Goal: Information Seeking & Learning: Learn about a topic

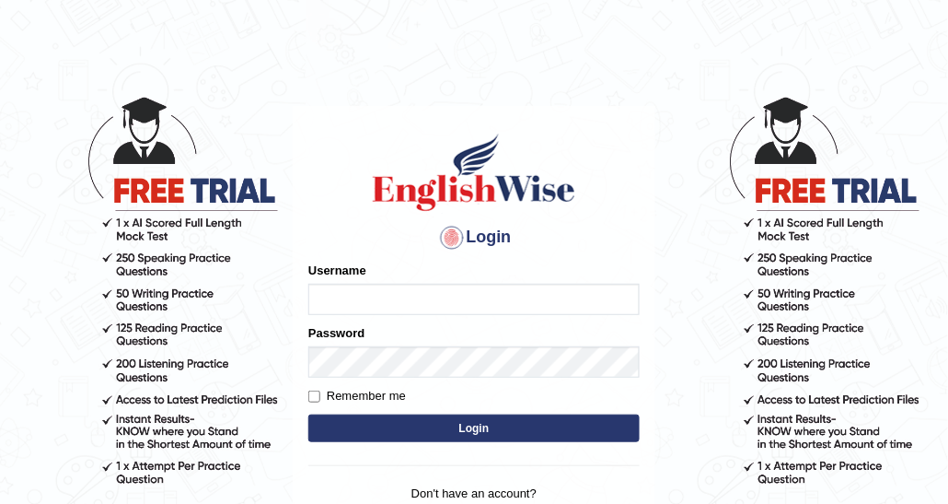
scroll to position [92, 0]
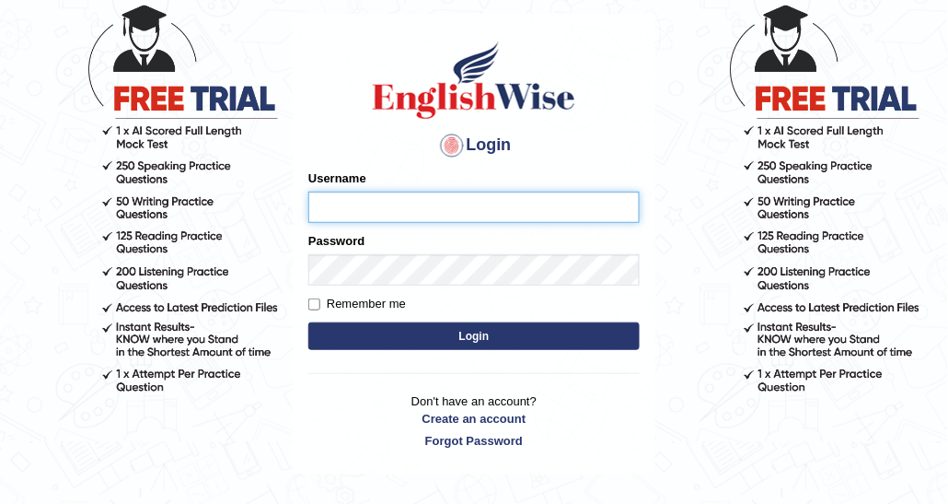
type input "DishaEw"
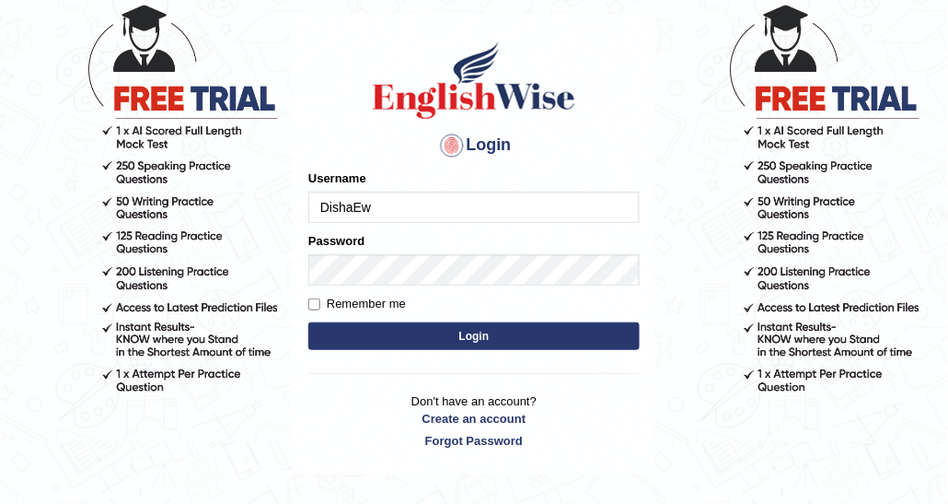
click at [459, 325] on button "Login" at bounding box center [473, 336] width 331 height 28
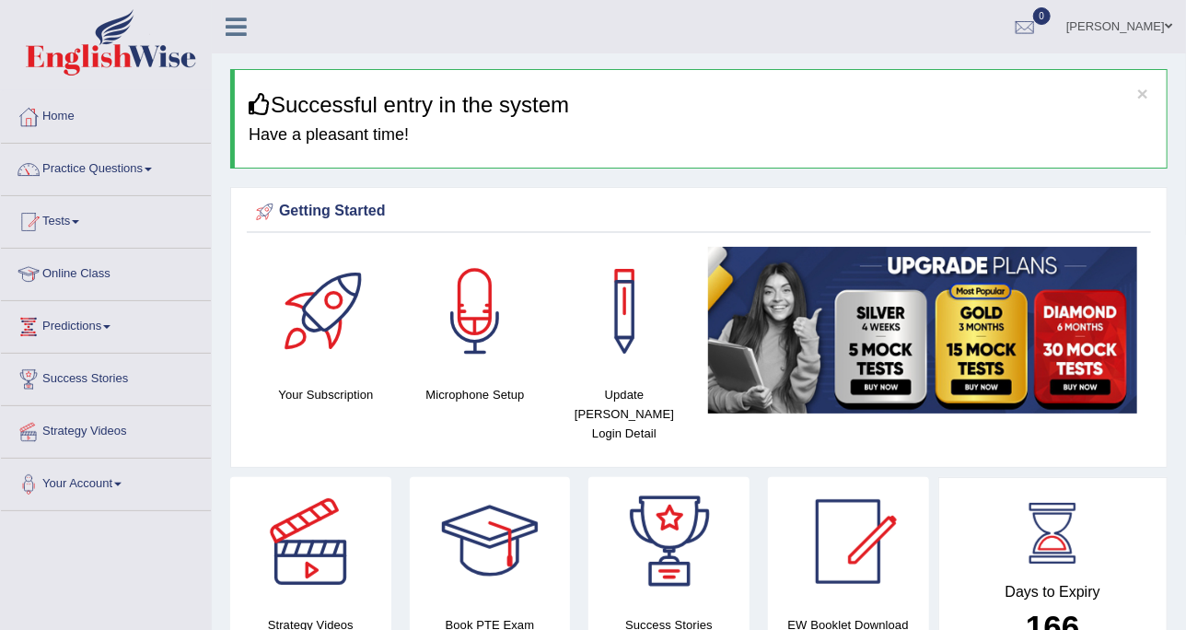
drag, startPoint x: 909, startPoint y: 1, endPoint x: 468, endPoint y: 128, distance: 458.9
click at [468, 128] on h4 "Have a pleasant time!" at bounding box center [701, 135] width 904 height 18
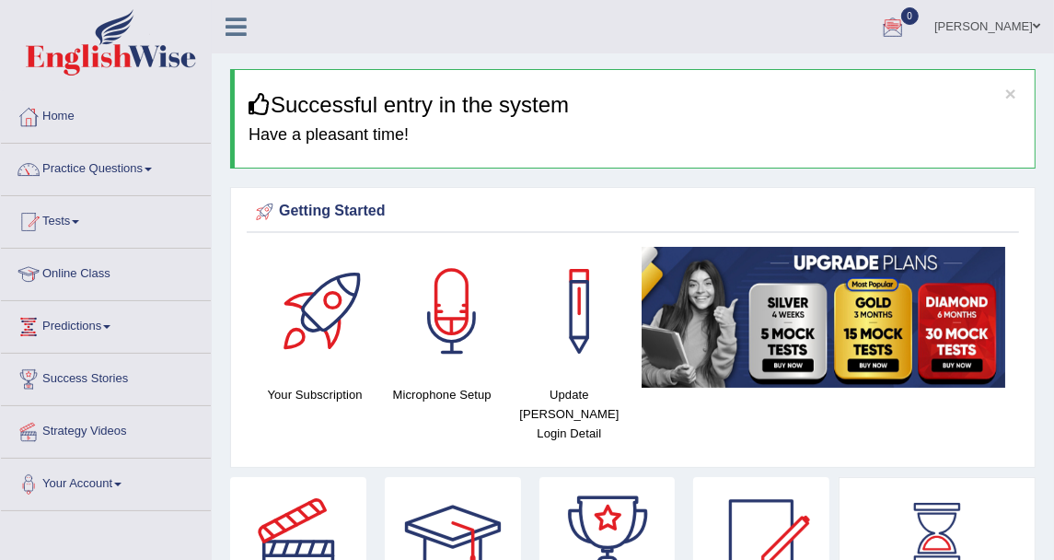
drag, startPoint x: 1081, startPoint y: 2, endPoint x: 282, endPoint y: 115, distance: 807.1
click at [287, 115] on h3 "Successful entry in the system" at bounding box center [635, 105] width 772 height 24
click at [164, 167] on link "Practice Questions" at bounding box center [106, 167] width 210 height 46
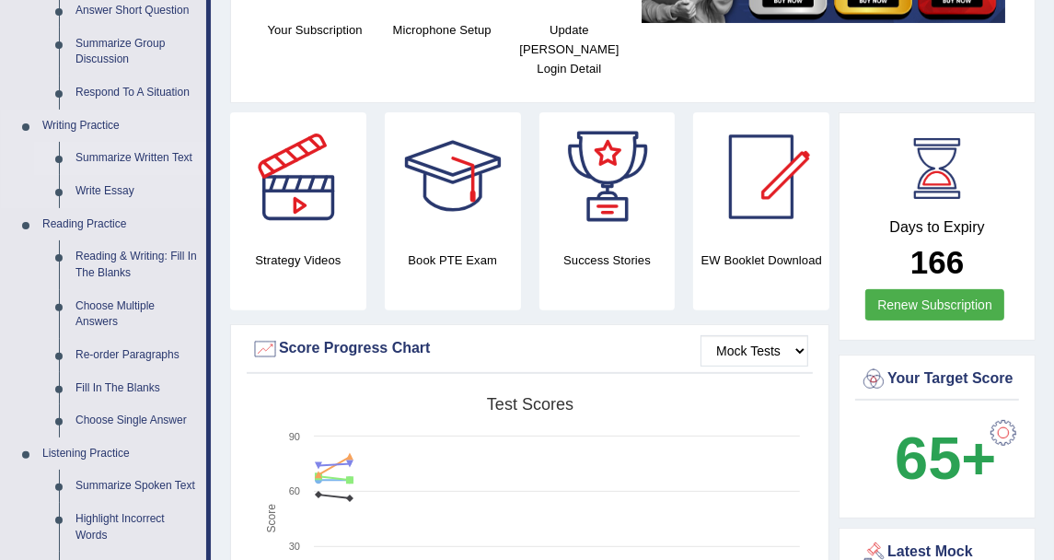
scroll to position [366, 0]
click at [135, 150] on link "Summarize Written Text" at bounding box center [136, 157] width 139 height 33
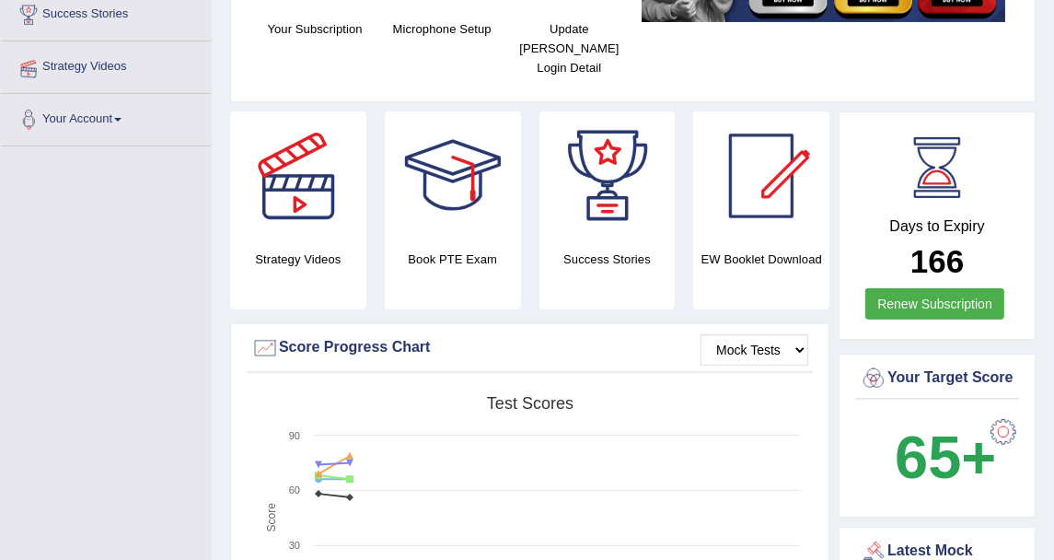
scroll to position [375, 0]
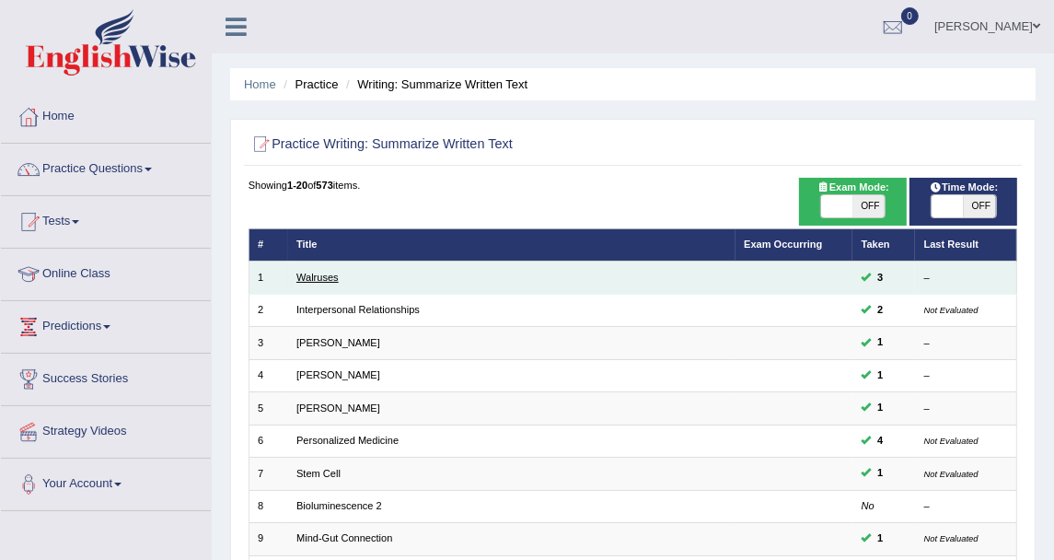
click at [326, 277] on link "Walruses" at bounding box center [317, 277] width 42 height 11
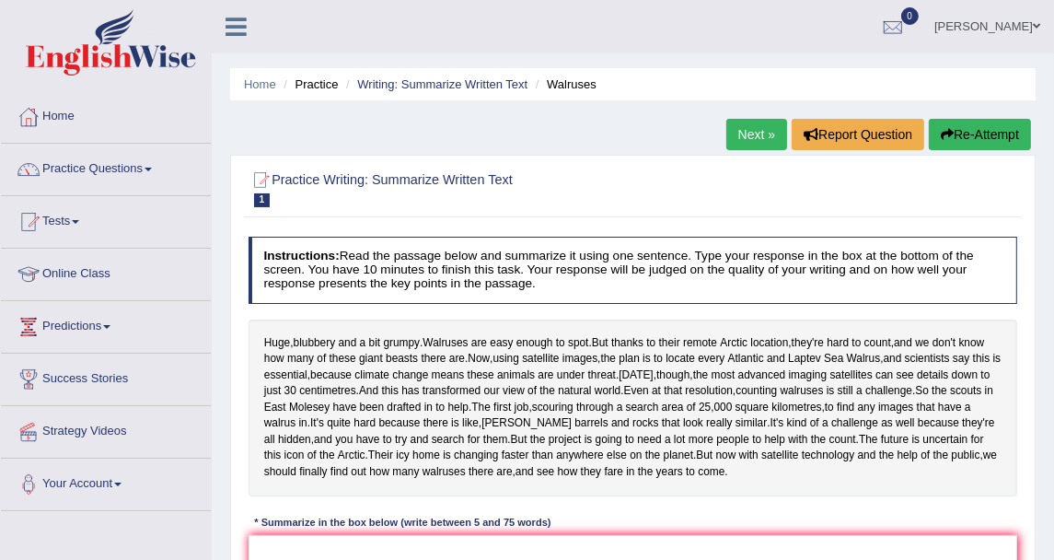
click at [749, 144] on link "Next »" at bounding box center [756, 134] width 61 height 31
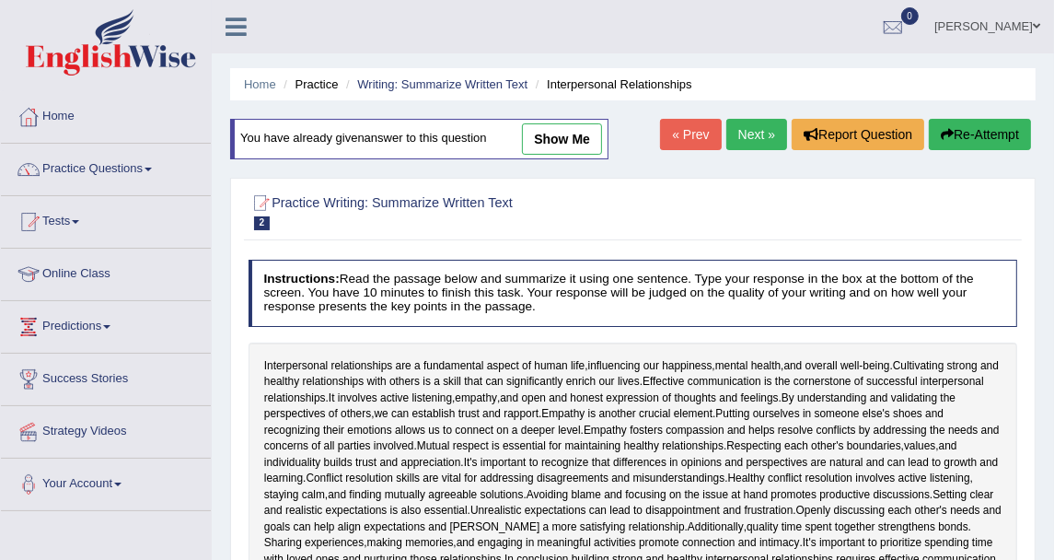
click at [589, 136] on link "show me" at bounding box center [562, 138] width 80 height 31
type textarea "Cultivating strong and healthy relationships with others is a skill that can si…"
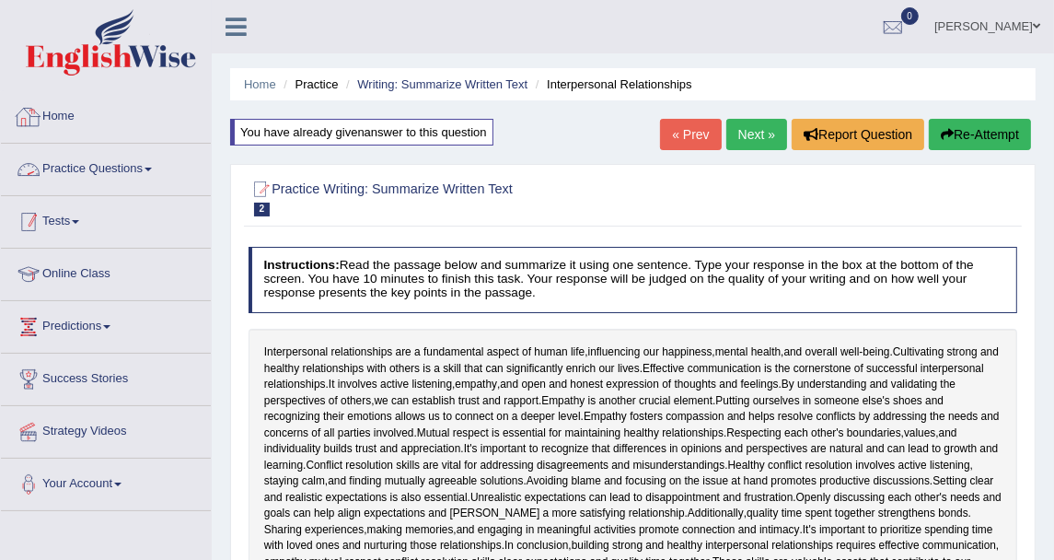
click at [124, 223] on link "Tests" at bounding box center [106, 219] width 210 height 46
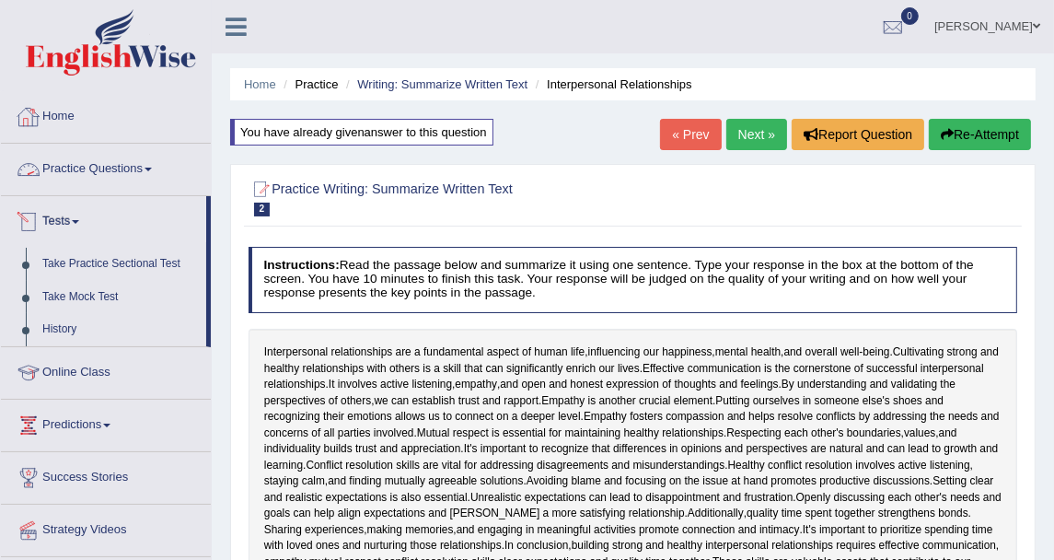
click at [125, 176] on link "Practice Questions" at bounding box center [106, 167] width 210 height 46
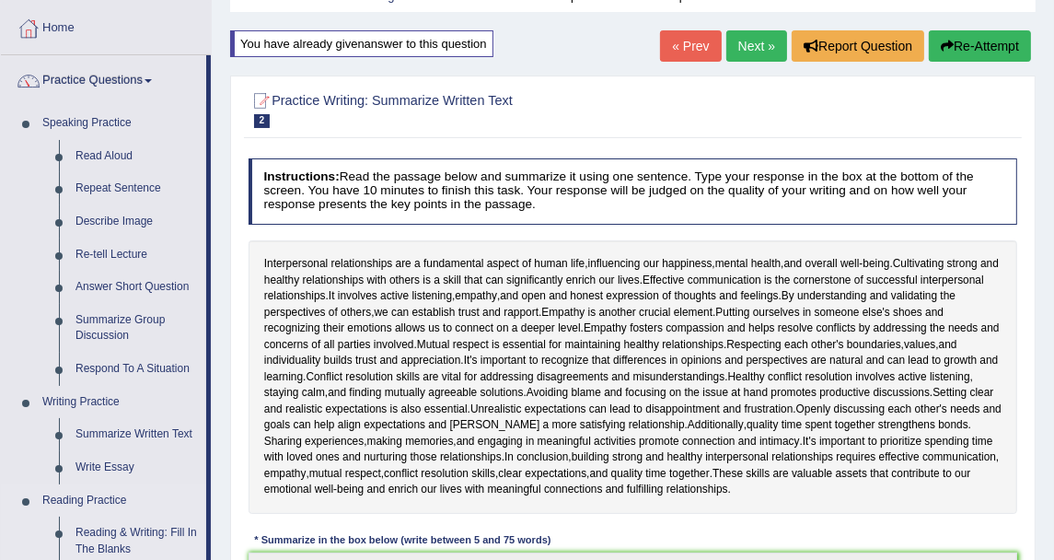
scroll to position [204, 0]
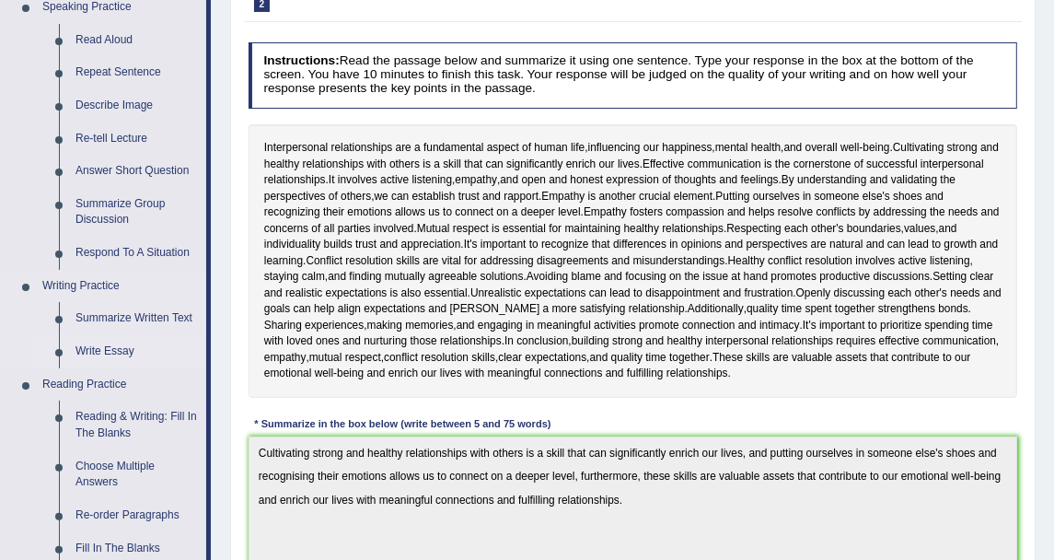
click at [110, 349] on link "Write Essay" at bounding box center [136, 351] width 139 height 33
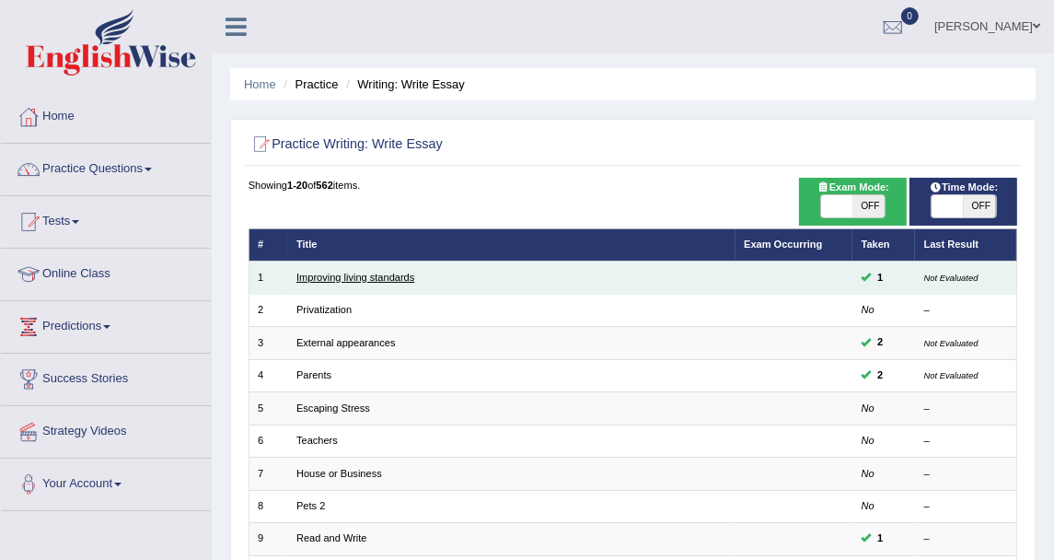
click at [377, 272] on link "Improving living standards" at bounding box center [355, 277] width 118 height 11
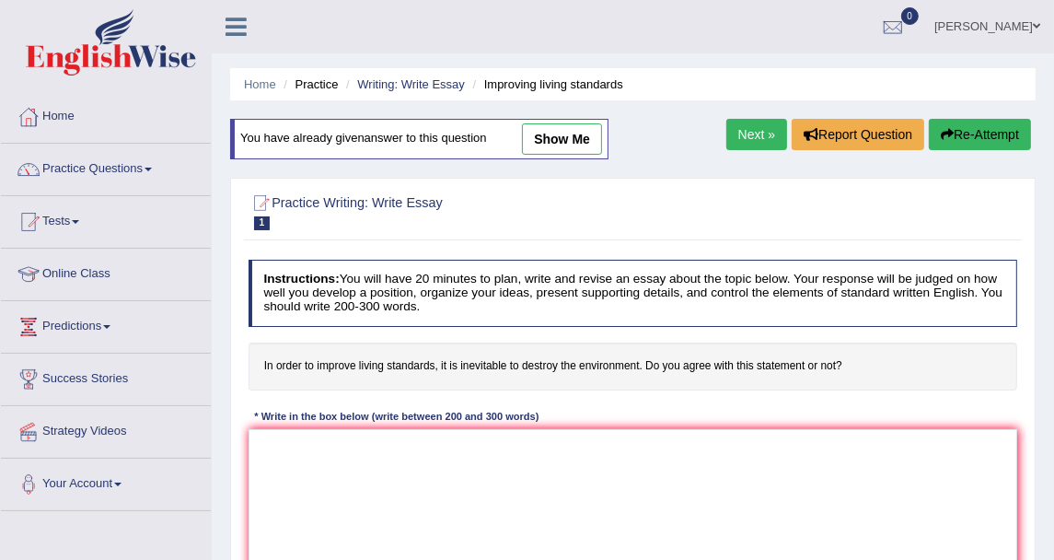
click at [525, 135] on link "show me" at bounding box center [562, 138] width 80 height 31
type textarea "One of the most important trends of today's world is the increase in the living…"
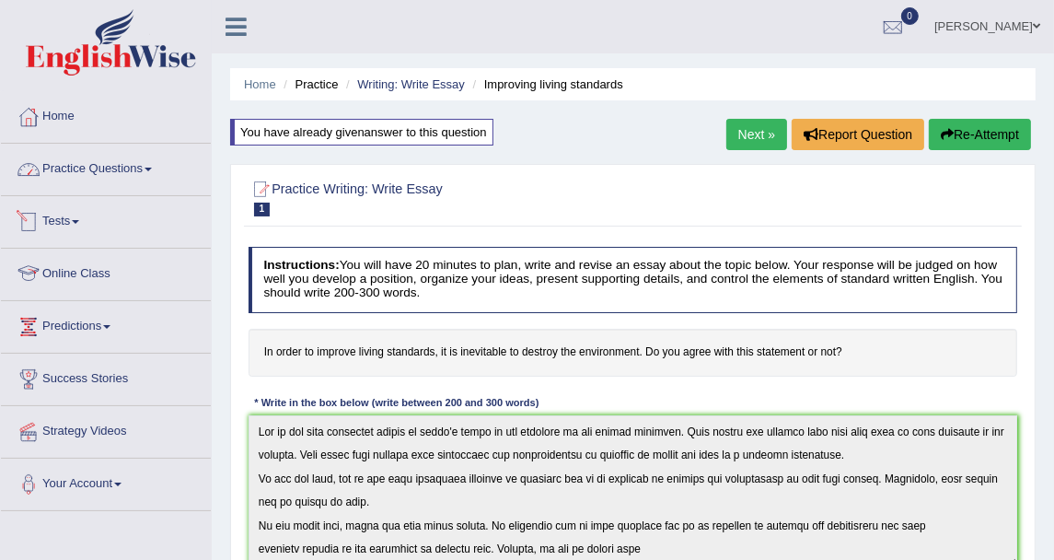
click at [82, 177] on link "Practice Questions" at bounding box center [106, 167] width 210 height 46
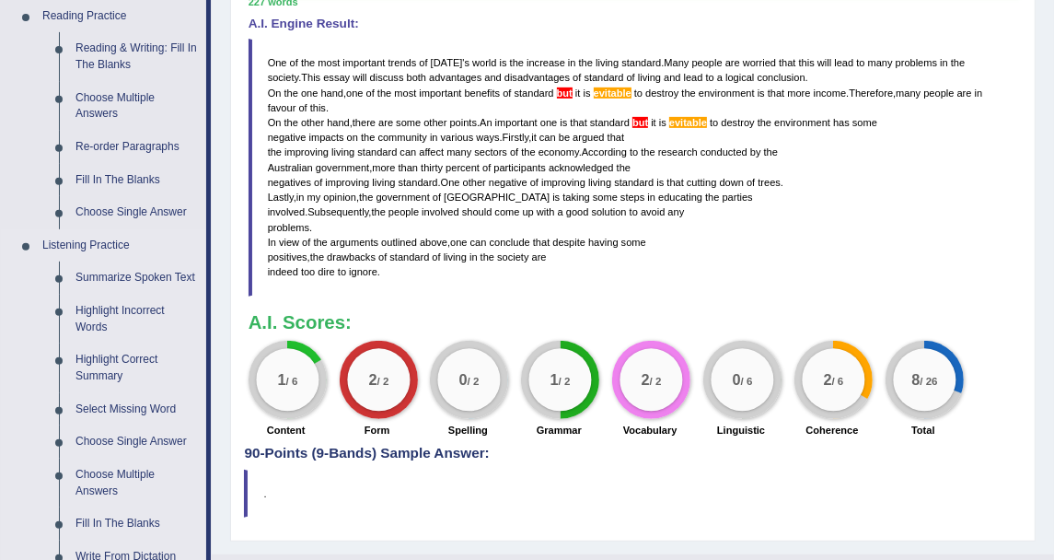
scroll to position [613, 0]
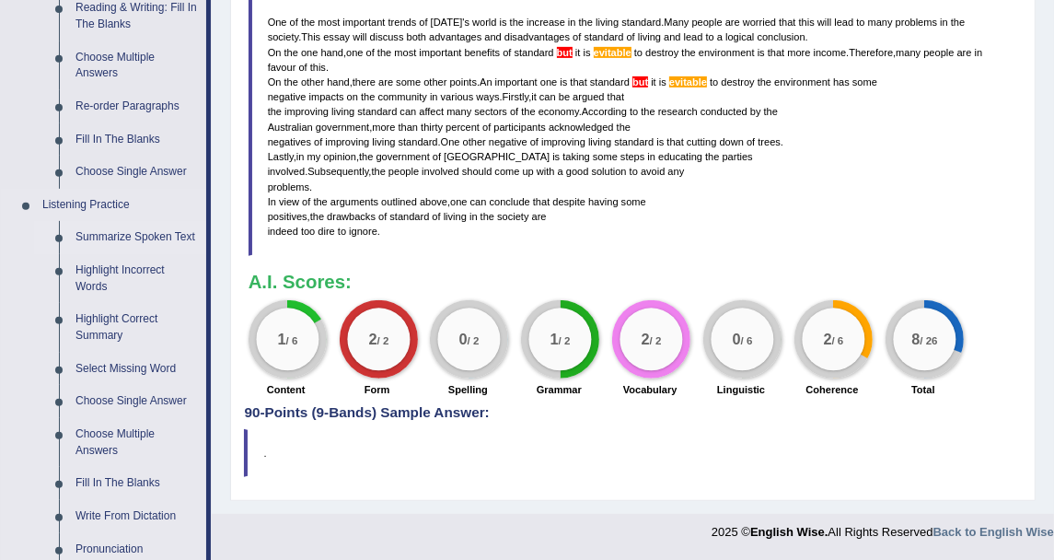
click at [184, 239] on link "Summarize Spoken Text" at bounding box center [136, 237] width 139 height 33
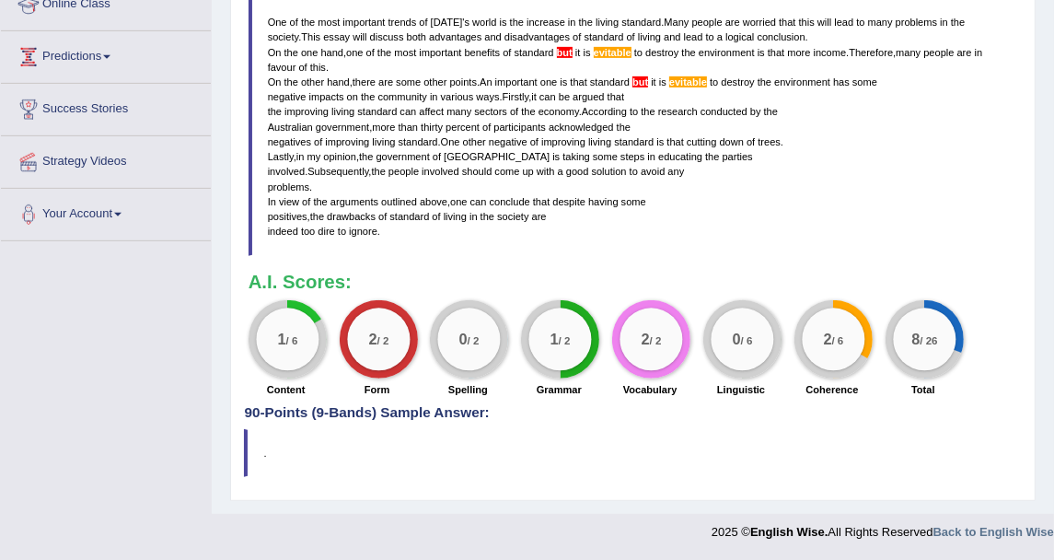
scroll to position [430, 0]
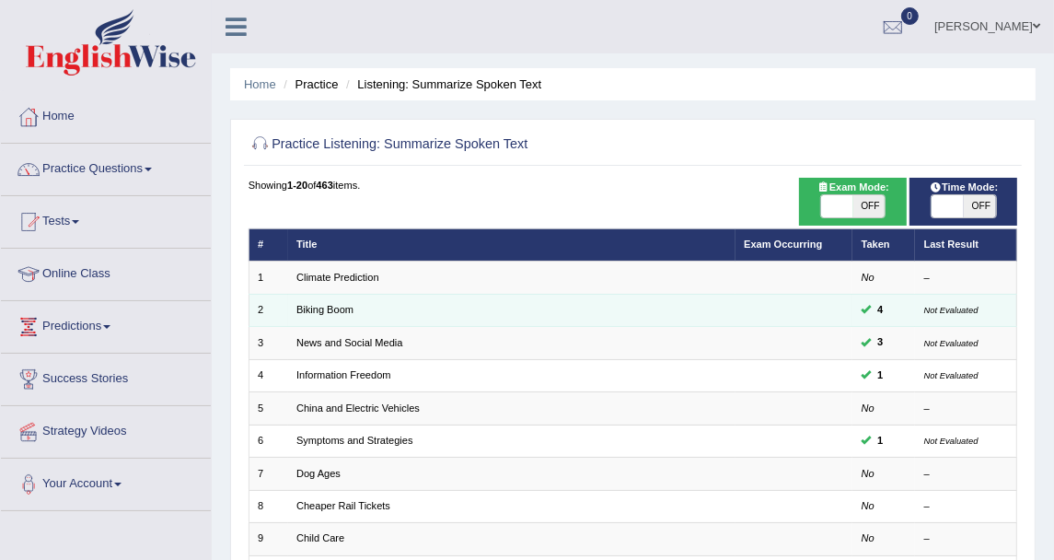
click at [842, 305] on td at bounding box center [795, 310] width 118 height 32
click at [331, 308] on link "Biking Boom" at bounding box center [324, 309] width 57 height 11
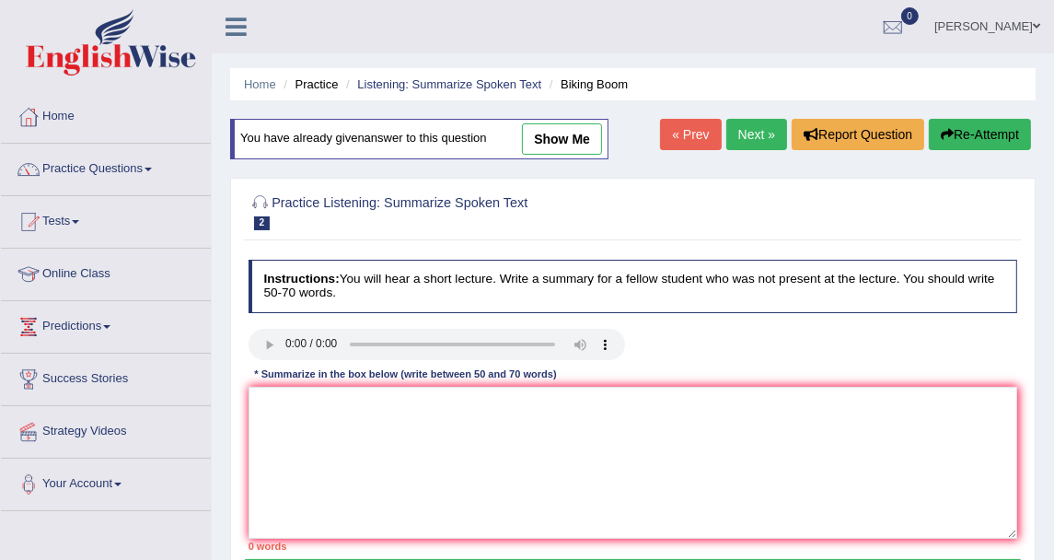
click at [592, 136] on link "show me" at bounding box center [562, 138] width 80 height 31
type textarea "A noteworthy point revealed in the lecture was about bicycling in the United St…"
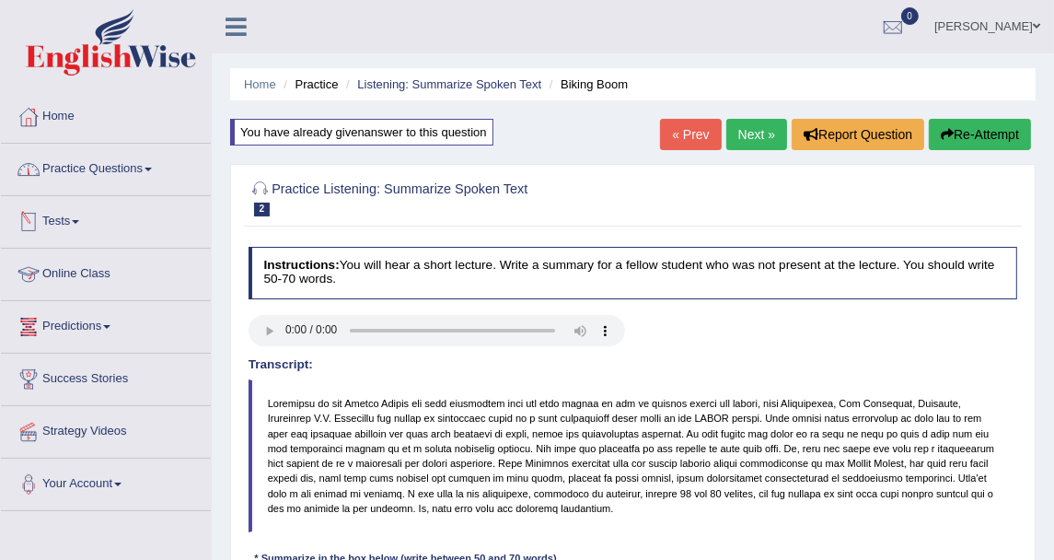
click at [92, 178] on link "Practice Questions" at bounding box center [106, 167] width 210 height 46
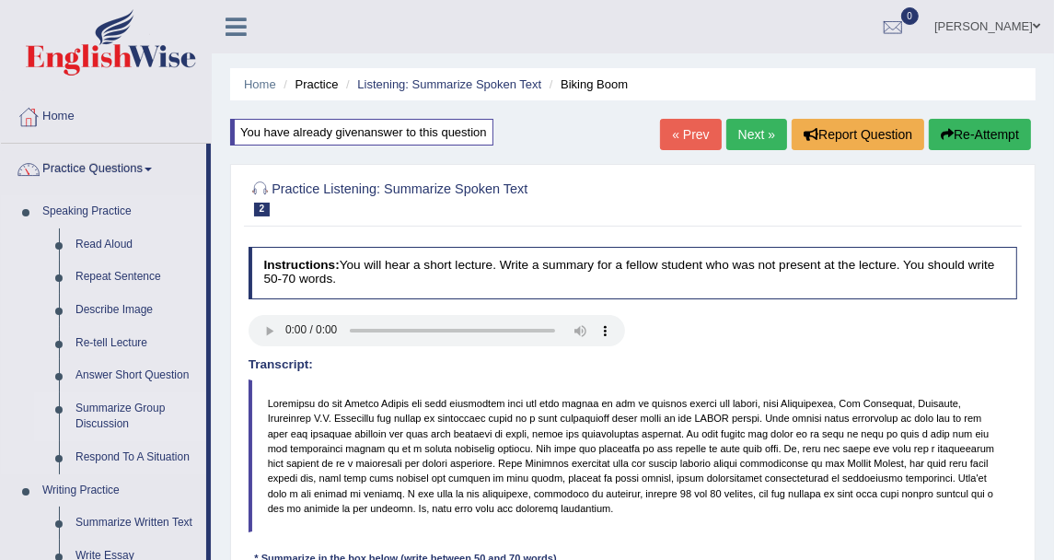
click at [87, 416] on link "Summarize Group Discussion" at bounding box center [136, 416] width 139 height 49
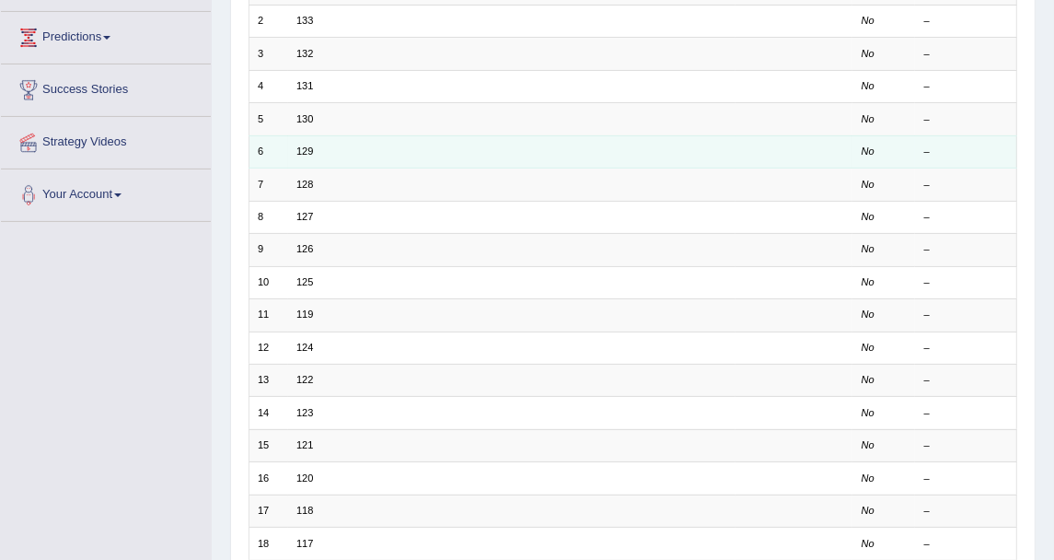
scroll to position [494, 0]
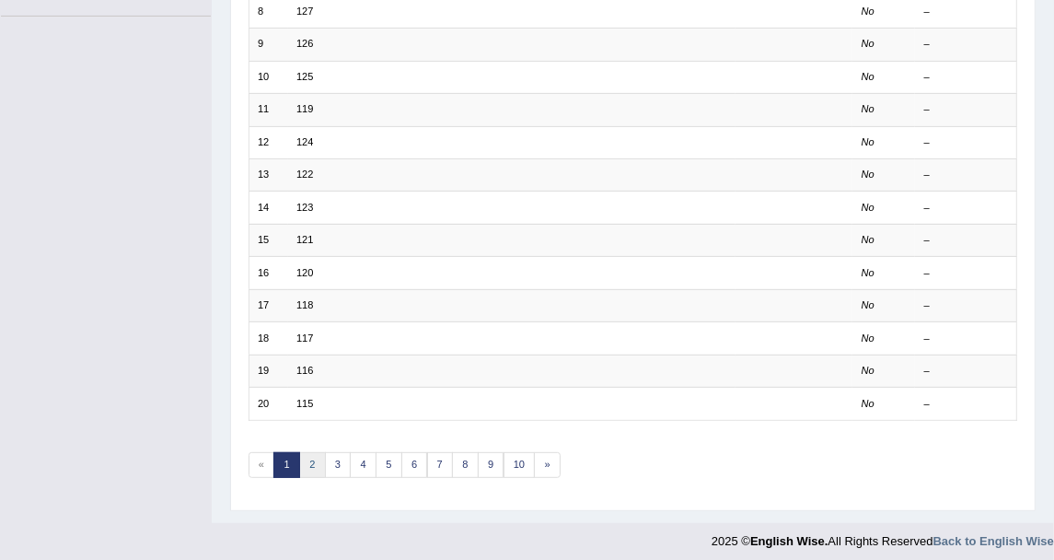
click at [309, 452] on link "2" at bounding box center [312, 465] width 27 height 26
click at [340, 452] on link "3" at bounding box center [338, 465] width 27 height 26
click at [357, 452] on link "4" at bounding box center [363, 465] width 27 height 26
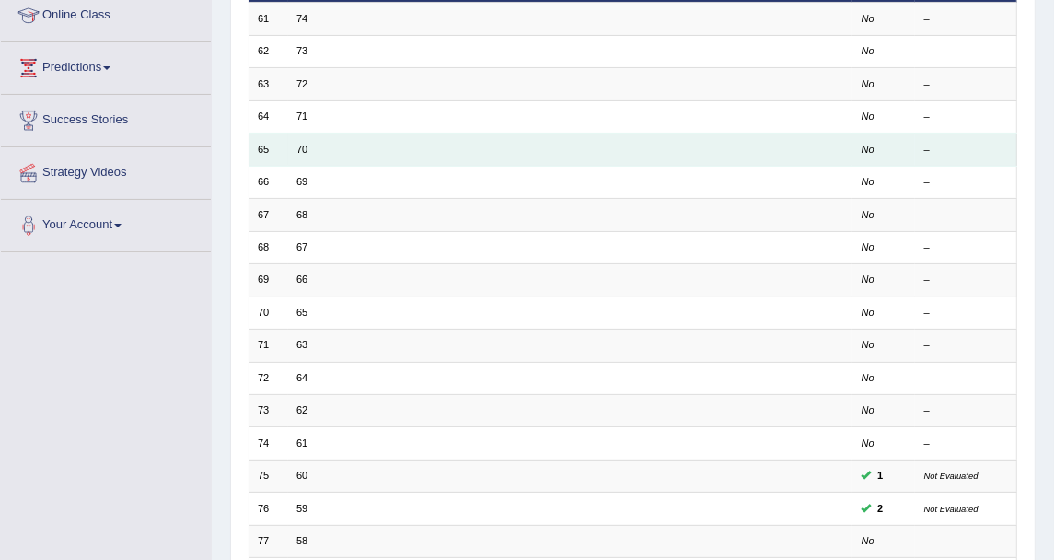
scroll to position [307, 0]
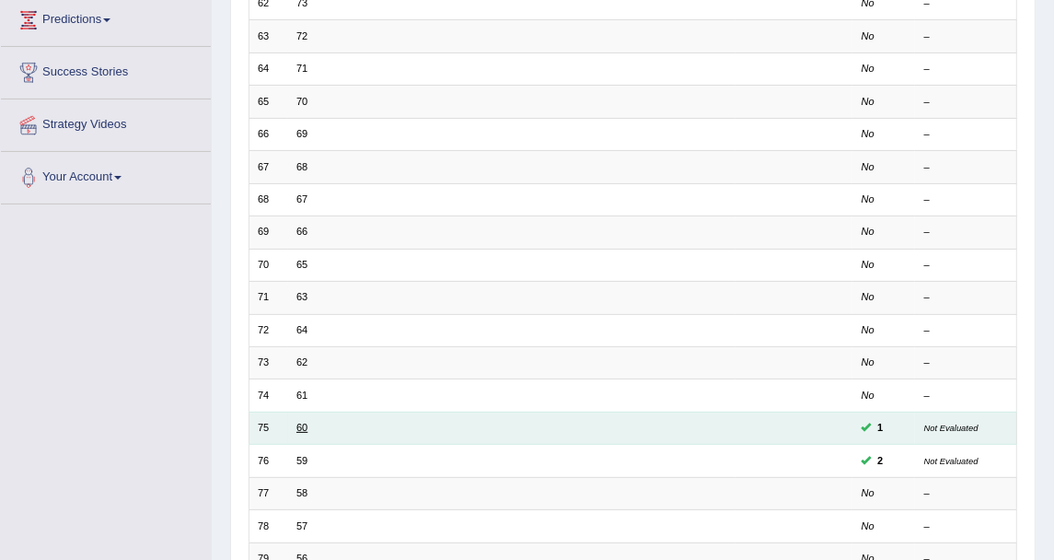
click at [298, 422] on link "60" at bounding box center [301, 427] width 11 height 11
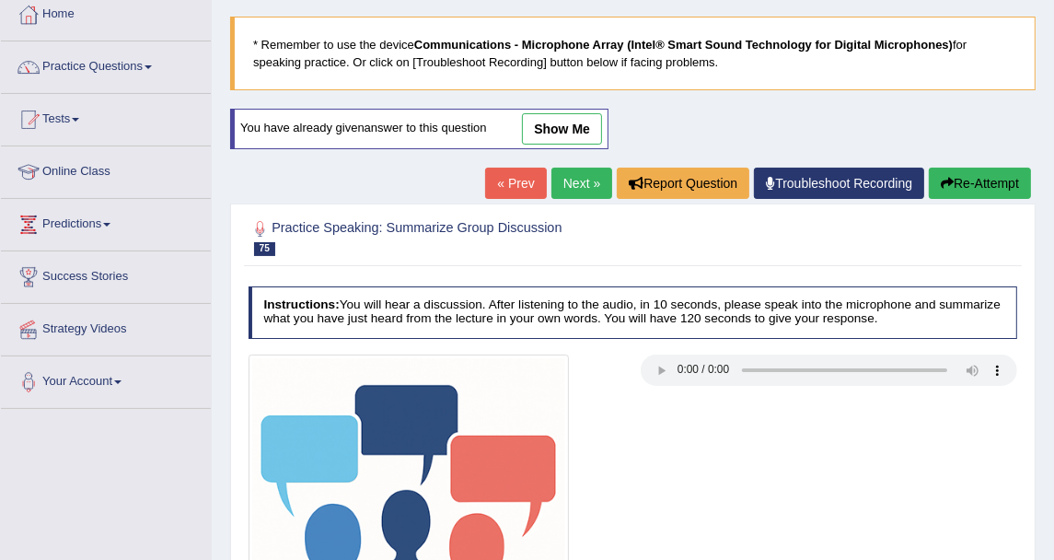
scroll to position [204, 0]
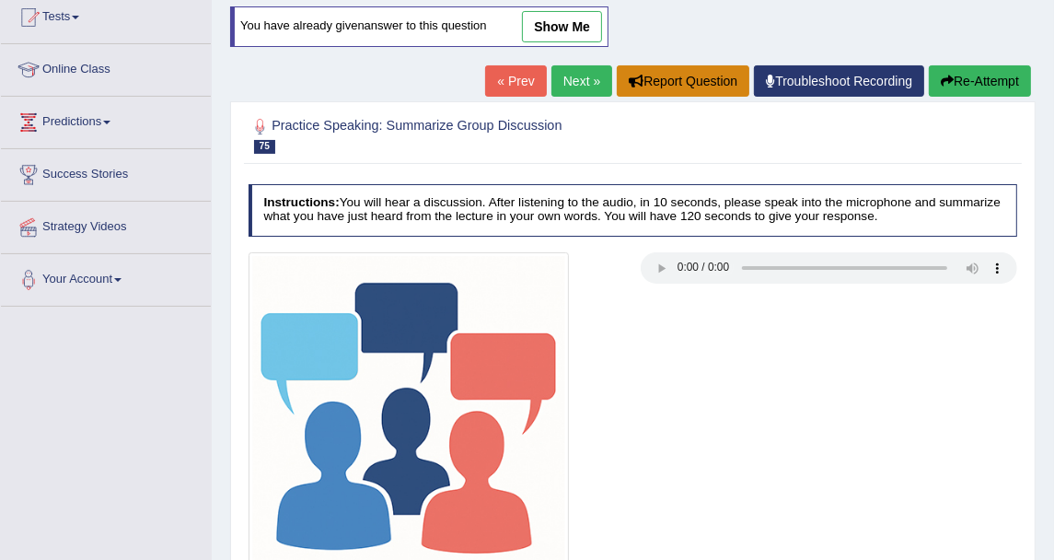
drag, startPoint x: 553, startPoint y: 16, endPoint x: 660, endPoint y: 65, distance: 117.8
click at [553, 16] on link "show me" at bounding box center [562, 26] width 80 height 31
click at [558, 29] on div "Home Practice Speaking: Summarize Group Discussion 60 * Remember to use the dev…" at bounding box center [633, 256] width 842 height 921
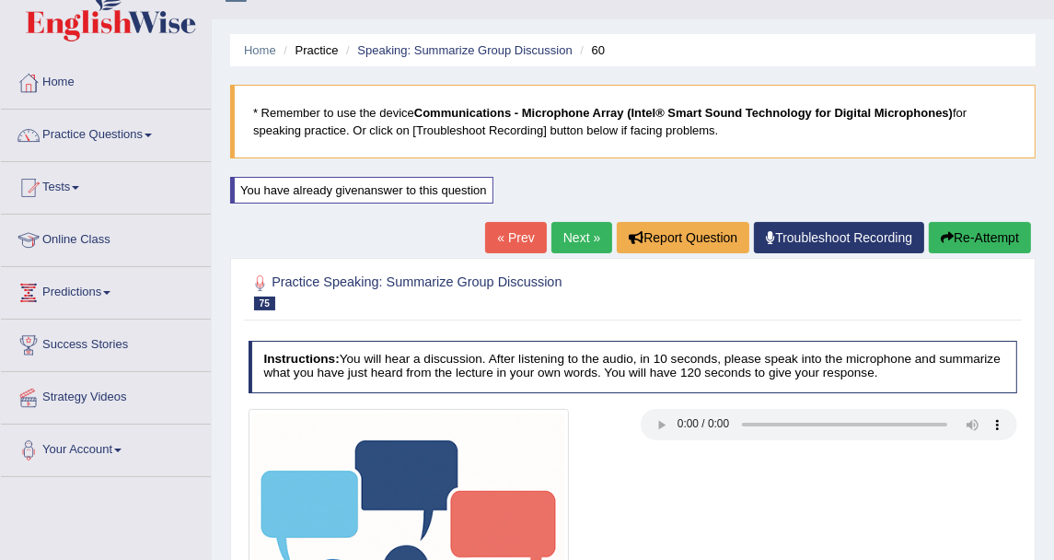
scroll to position [0, 0]
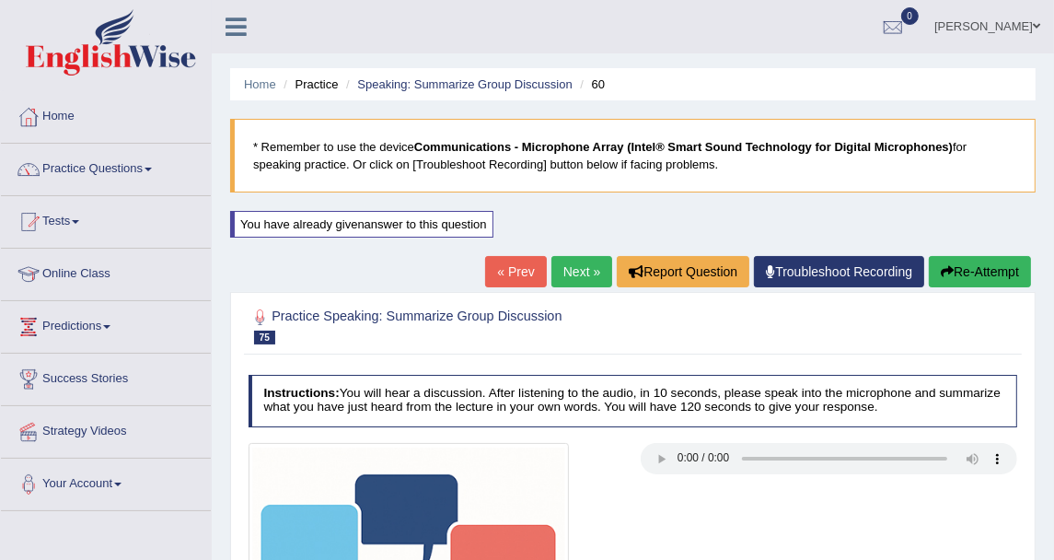
click at [1002, 272] on button "Re-Attempt" at bounding box center [980, 271] width 102 height 31
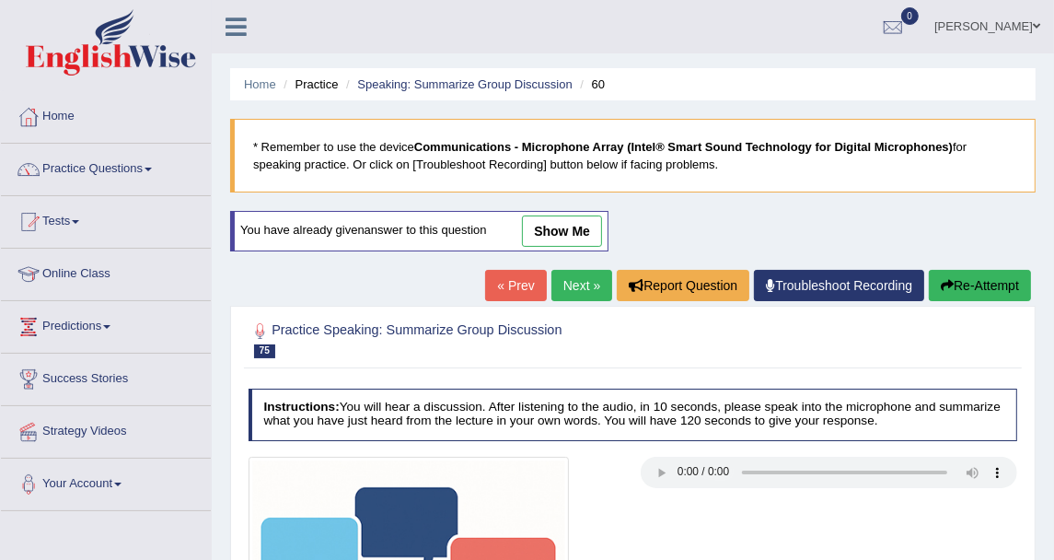
click at [569, 284] on link "Next »" at bounding box center [581, 285] width 61 height 31
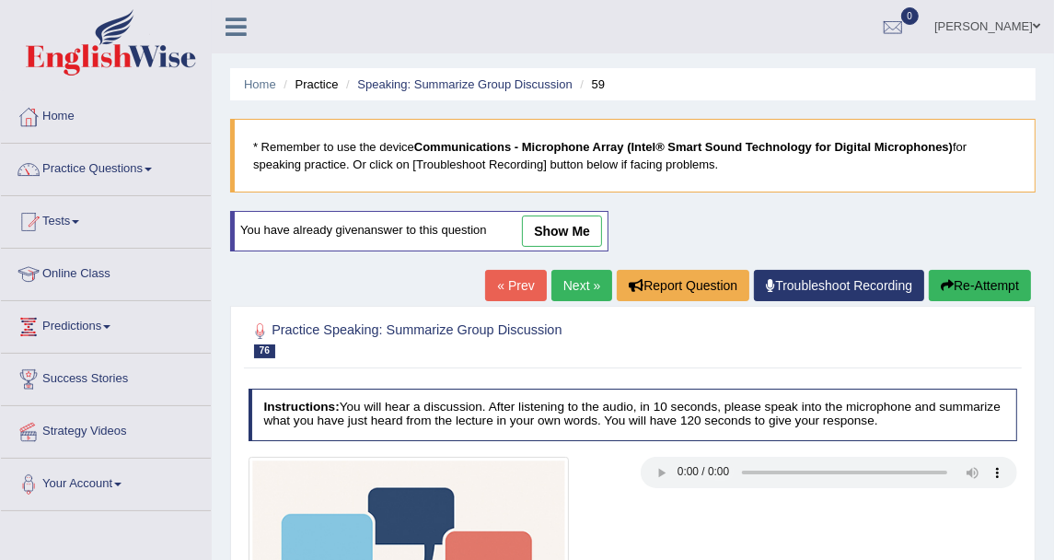
click at [569, 284] on link "Next »" at bounding box center [581, 285] width 61 height 31
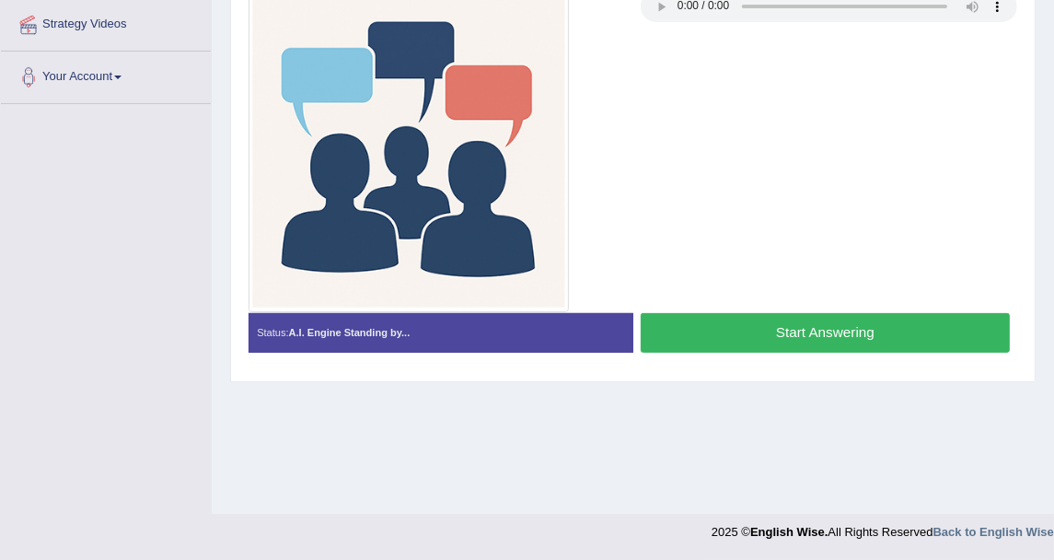
scroll to position [305, 0]
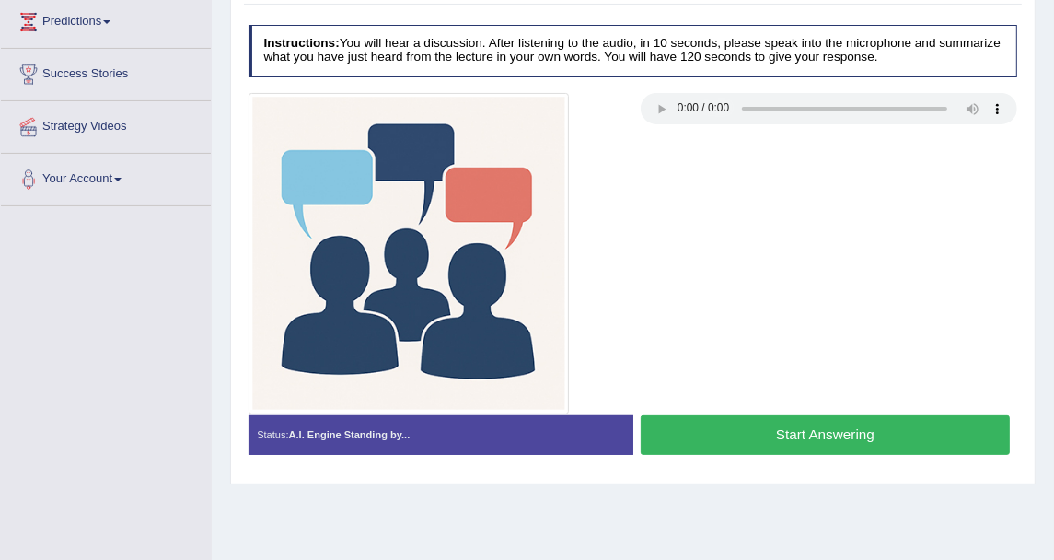
click at [755, 372] on div at bounding box center [632, 253] width 785 height 321
click at [795, 420] on button "Start Answering" at bounding box center [825, 435] width 369 height 40
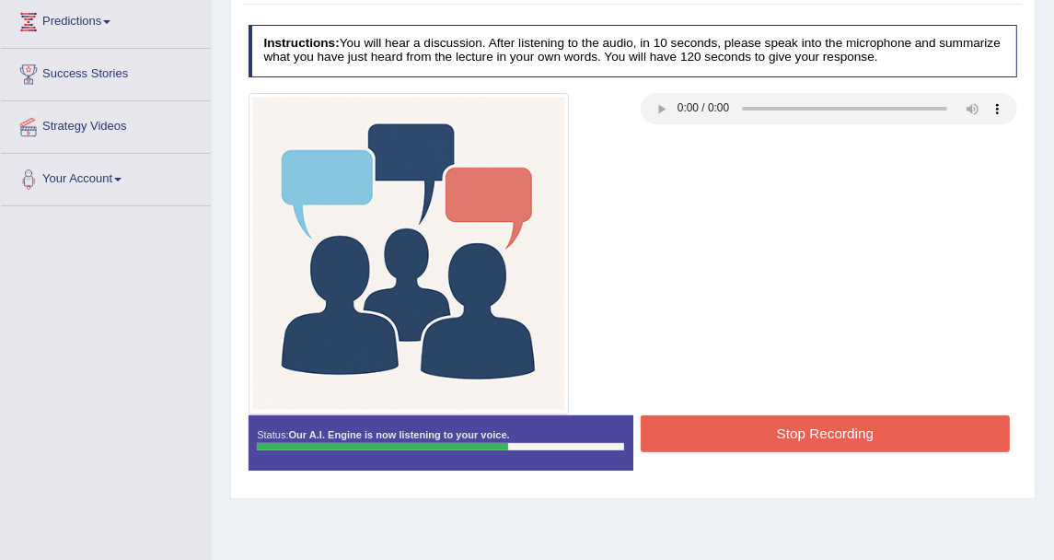
click at [760, 419] on button "Stop Recording" at bounding box center [825, 433] width 369 height 36
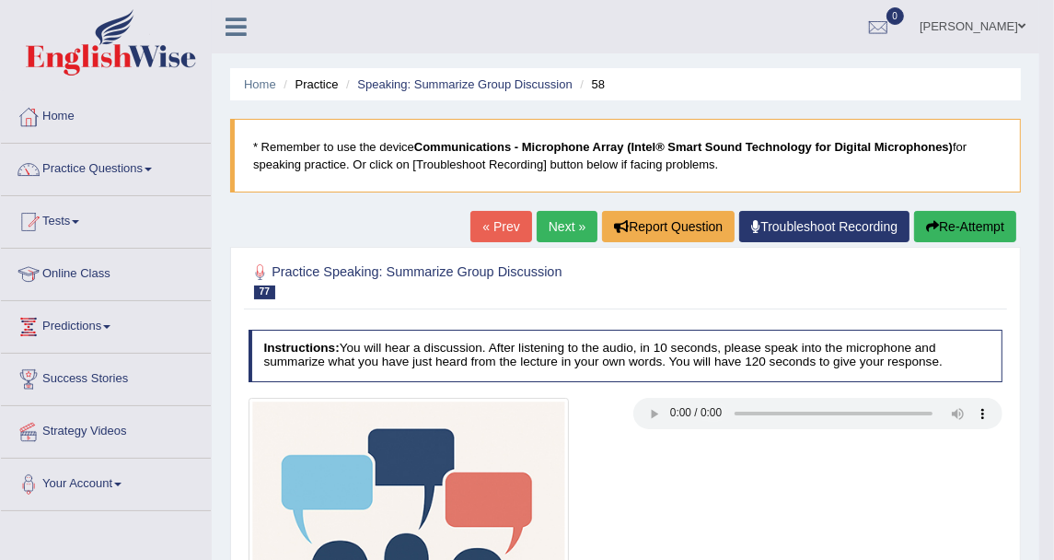
scroll to position [0, 0]
click at [560, 211] on link "Next »" at bounding box center [567, 226] width 61 height 31
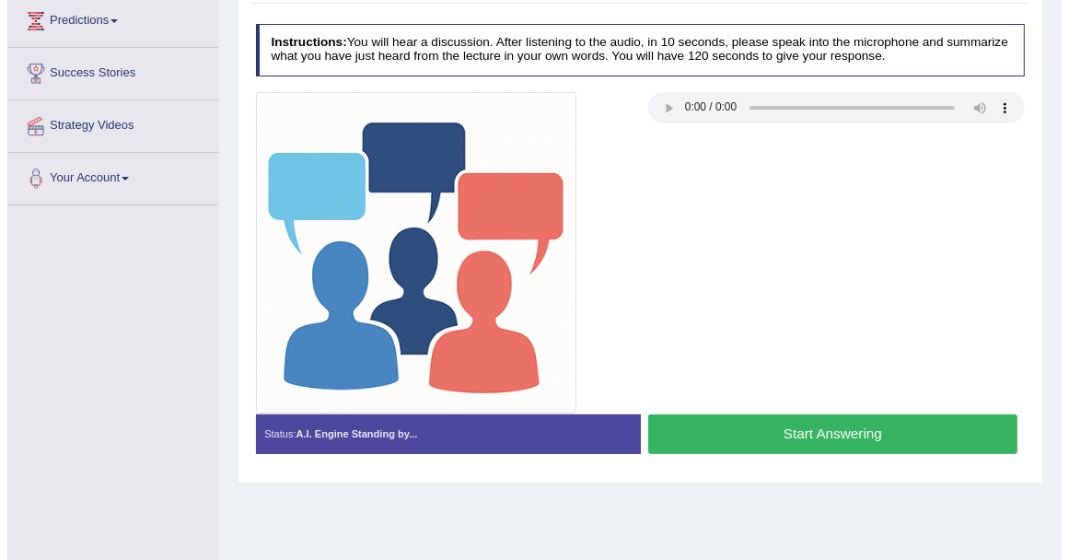
scroll to position [305, 0]
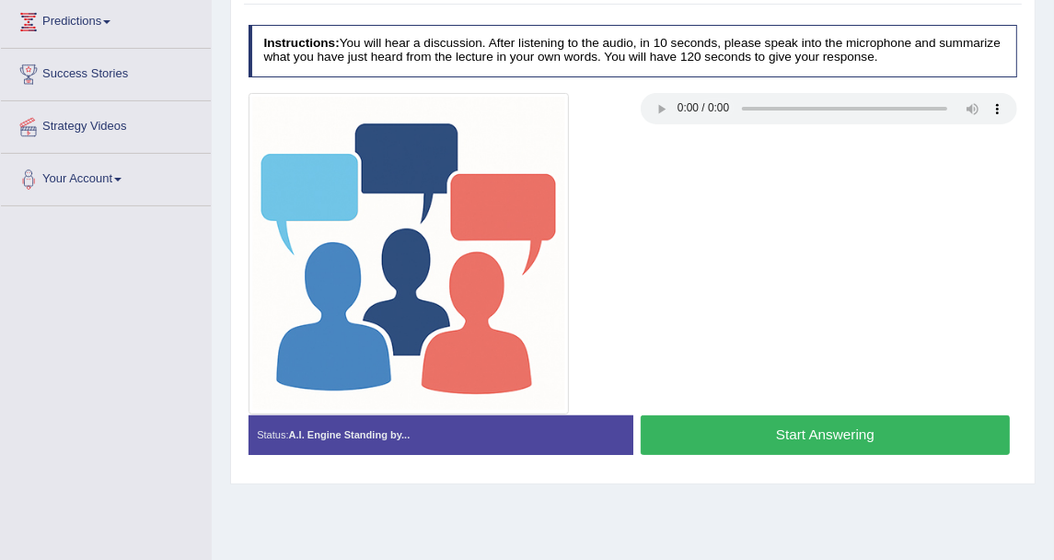
click at [743, 425] on button "Start Answering" at bounding box center [825, 435] width 369 height 40
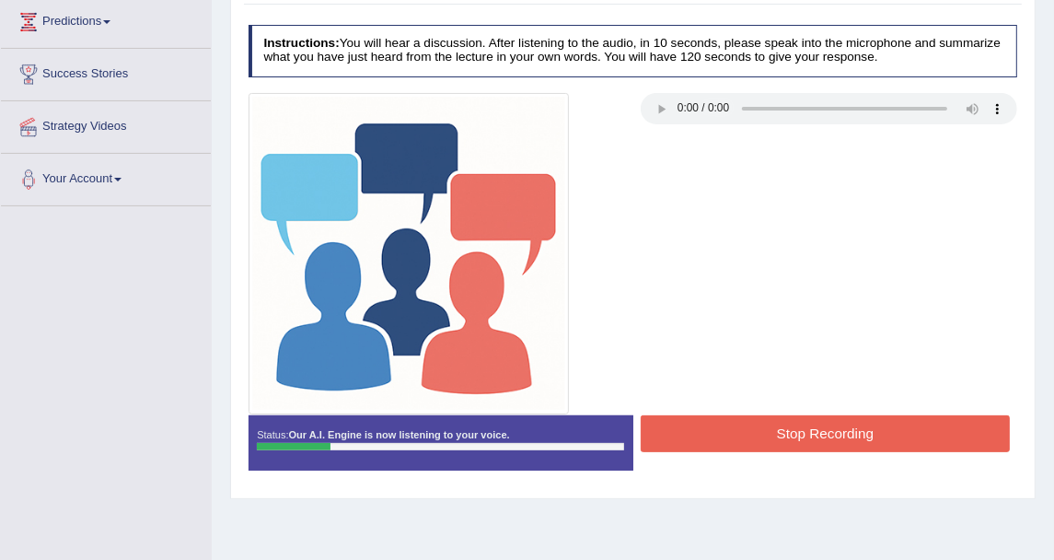
click at [728, 419] on button "Stop Recording" at bounding box center [825, 433] width 369 height 36
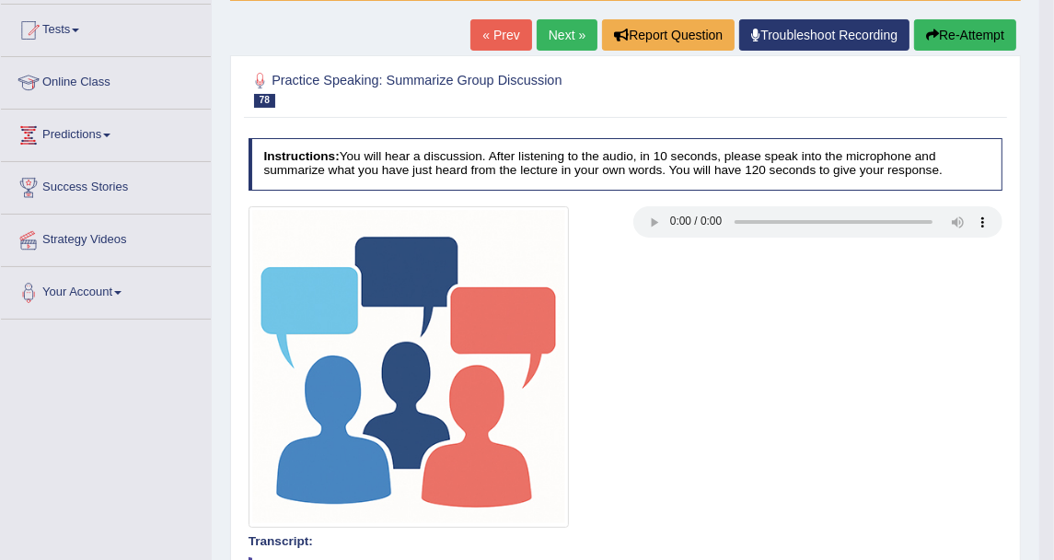
scroll to position [0, 0]
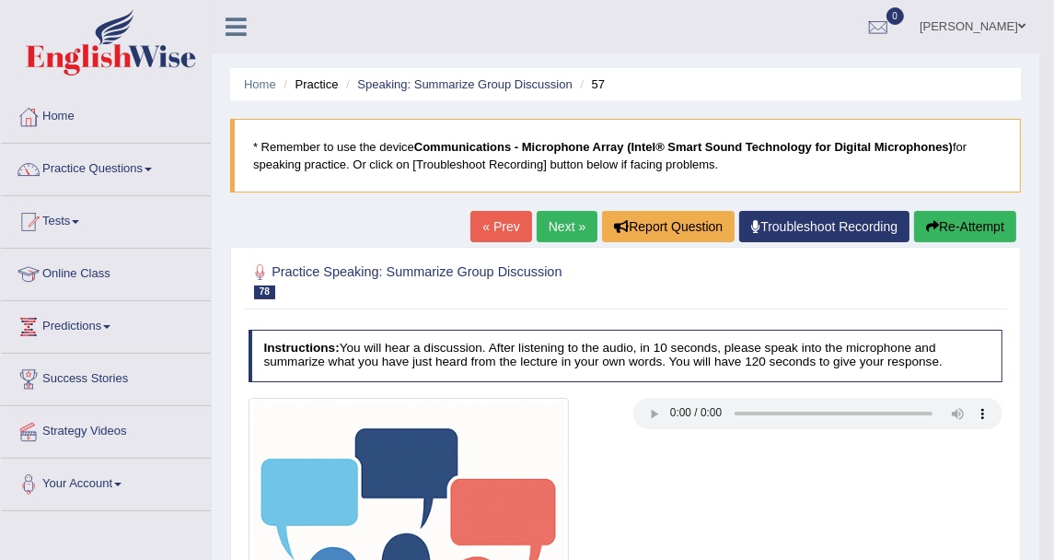
click at [1006, 218] on button "Re-Attempt" at bounding box center [965, 226] width 102 height 31
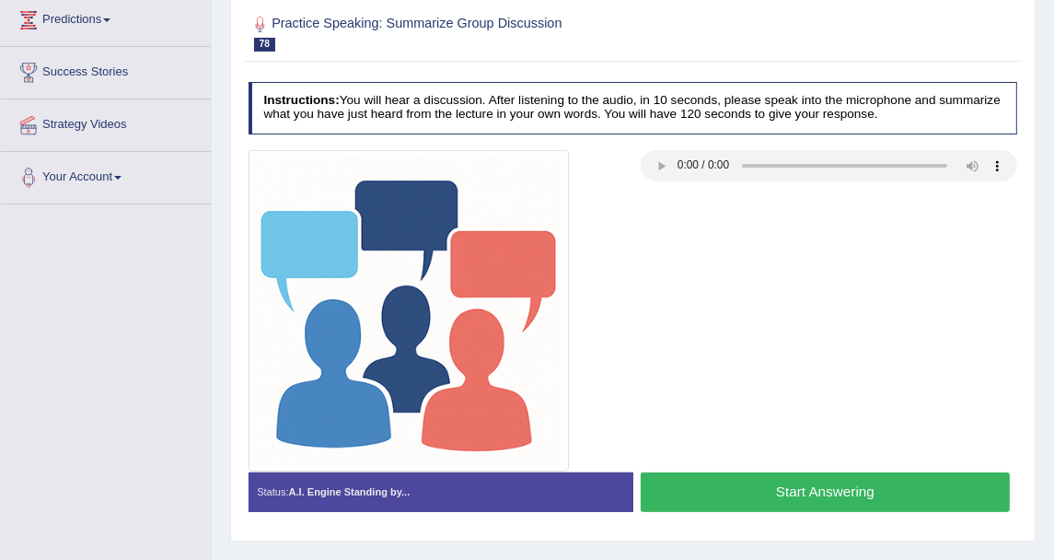
scroll to position [361, 0]
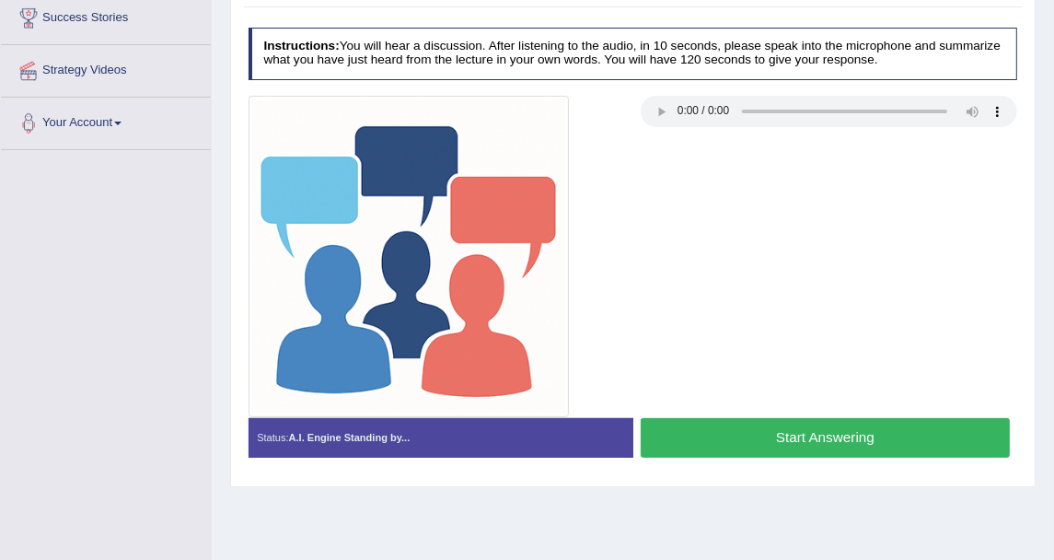
click at [677, 422] on button "Start Answering" at bounding box center [825, 438] width 369 height 40
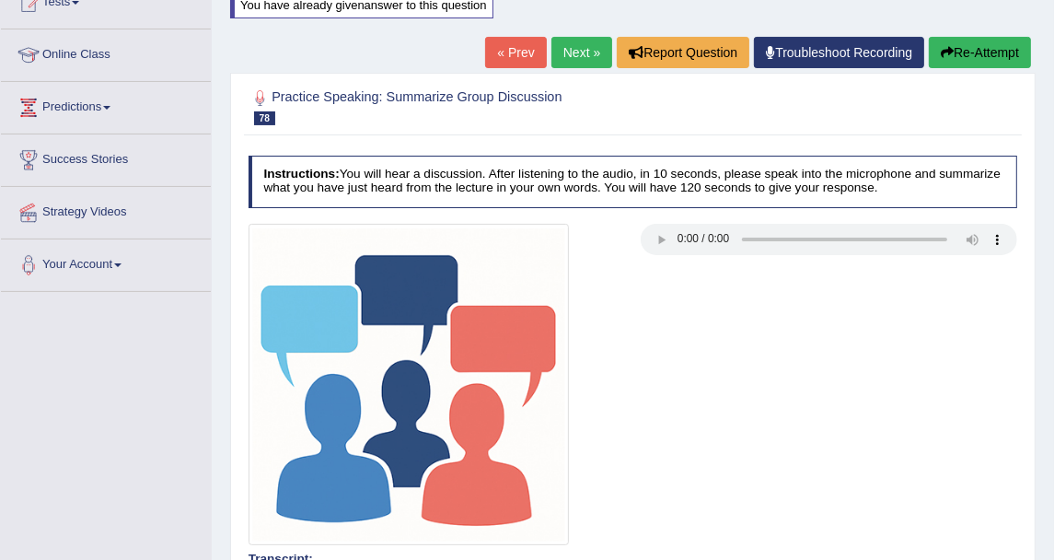
scroll to position [106, 0]
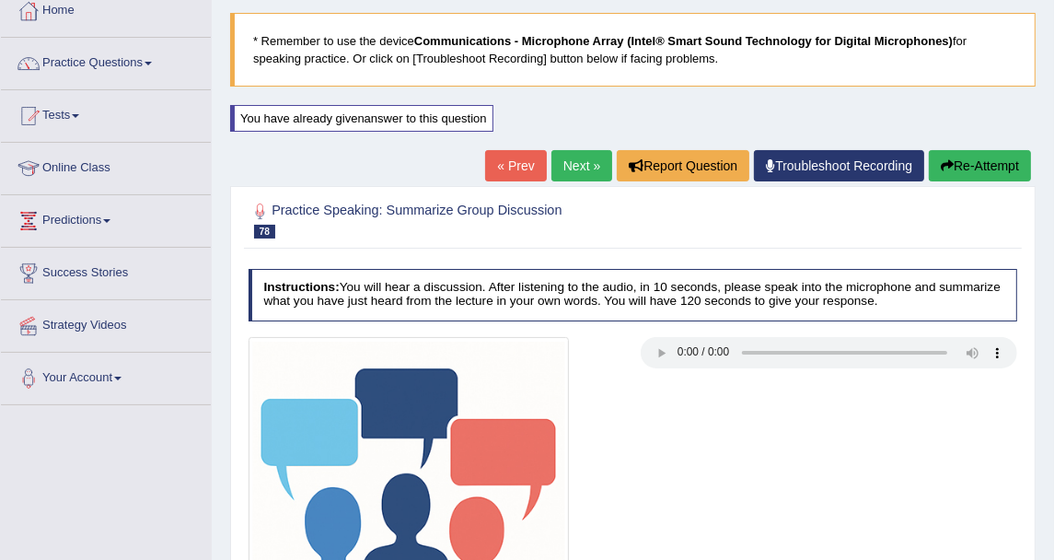
click at [972, 157] on button "Re-Attempt" at bounding box center [980, 165] width 102 height 31
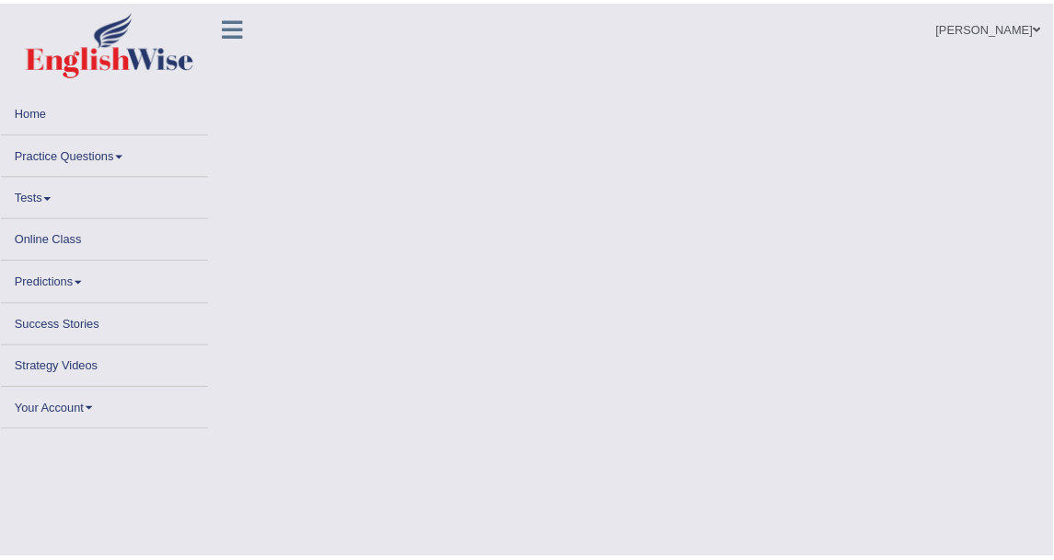
scroll to position [106, 0]
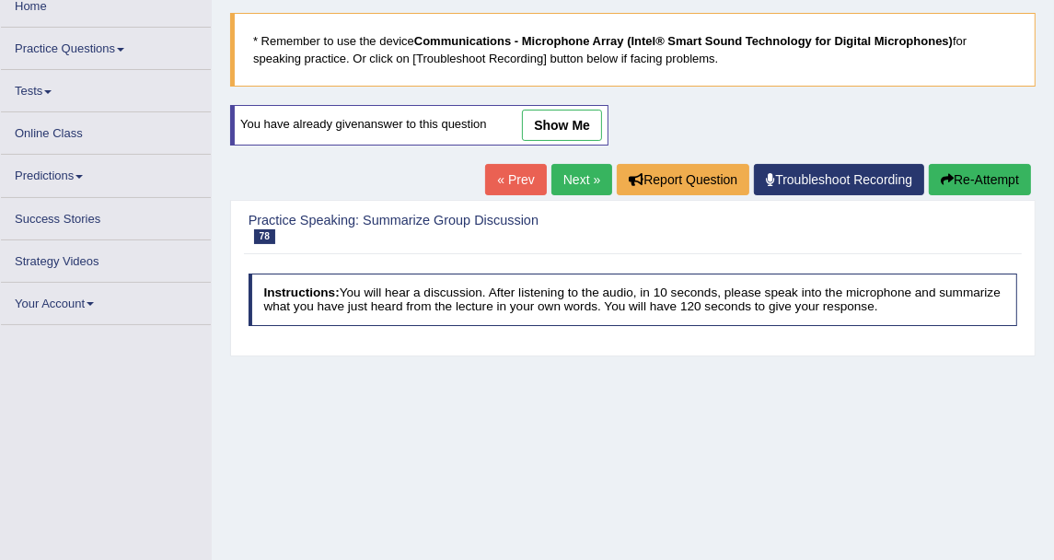
click at [969, 183] on button "Re-Attempt" at bounding box center [980, 179] width 102 height 31
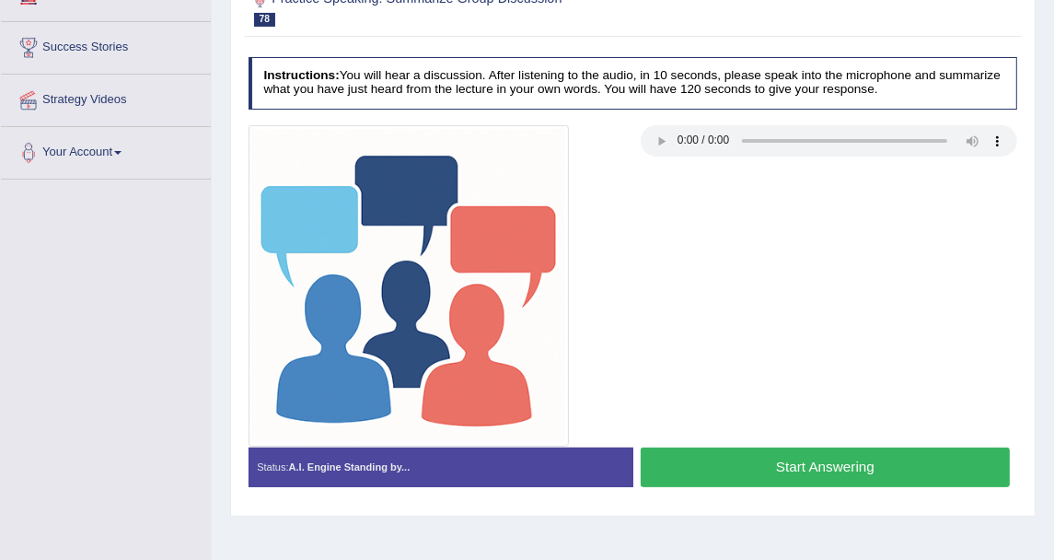
scroll to position [305, 0]
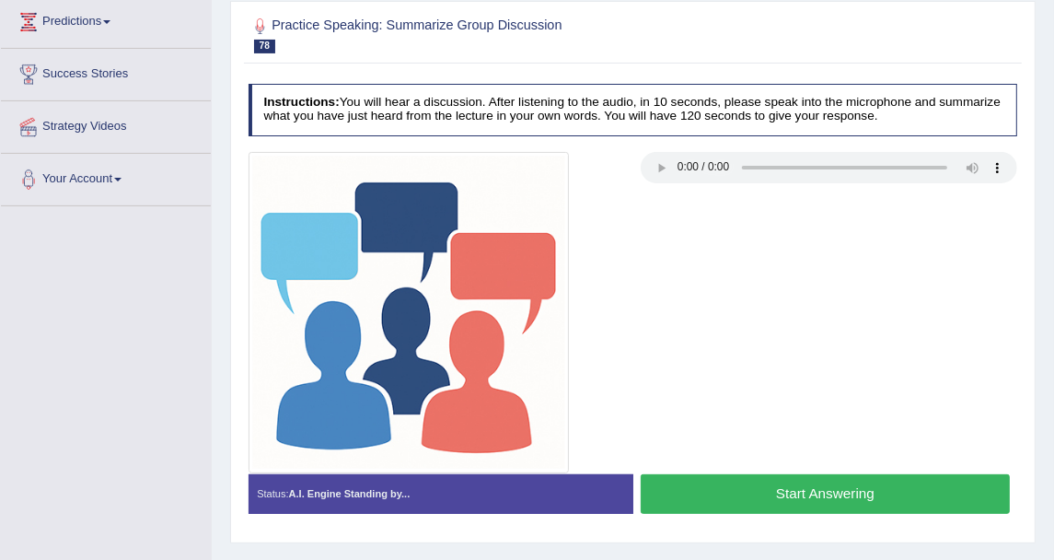
click at [729, 495] on button "Start Answering" at bounding box center [825, 494] width 369 height 40
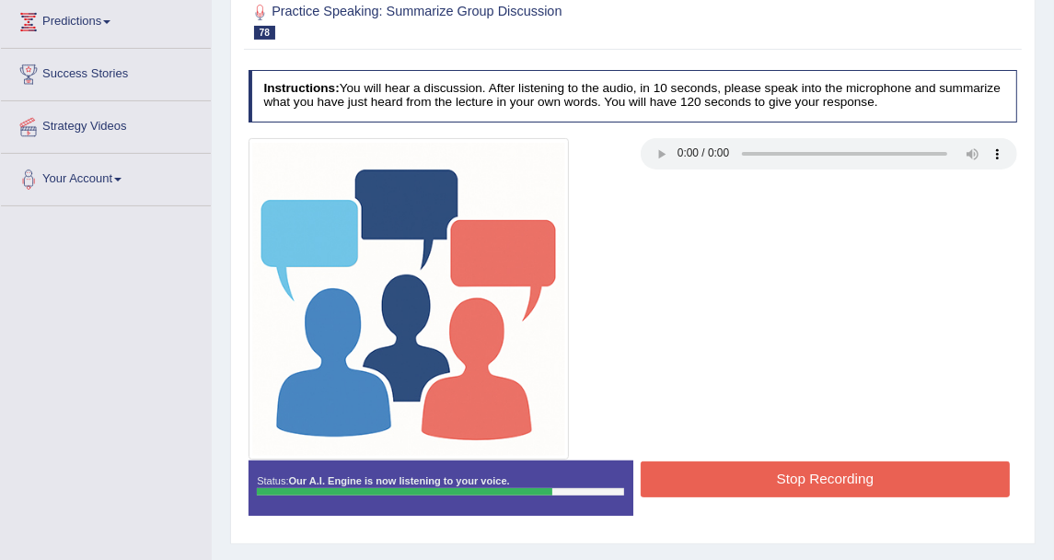
drag, startPoint x: 794, startPoint y: 465, endPoint x: 789, endPoint y: 454, distance: 12.0
click at [794, 466] on button "Stop Recording" at bounding box center [825, 479] width 369 height 36
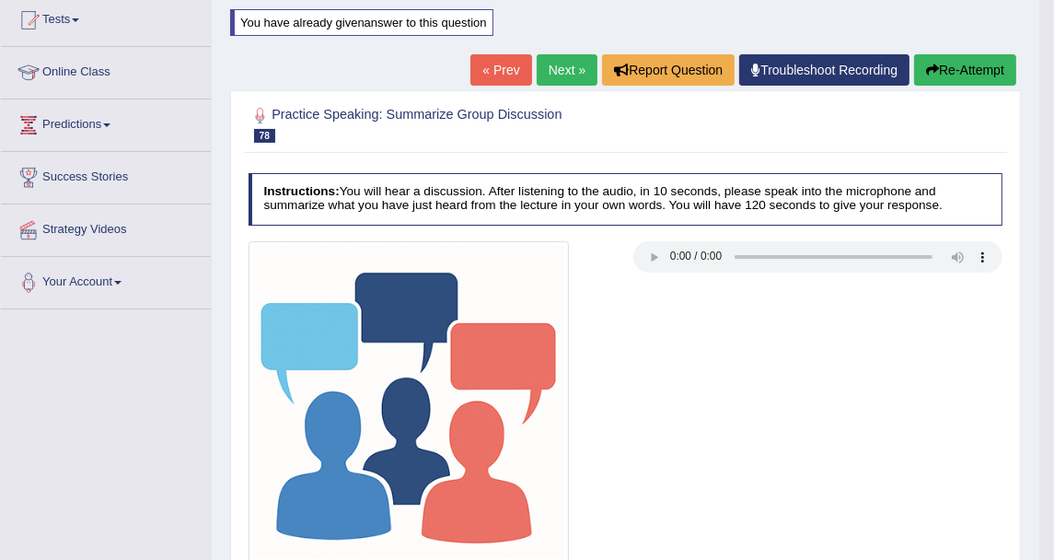
scroll to position [99, 0]
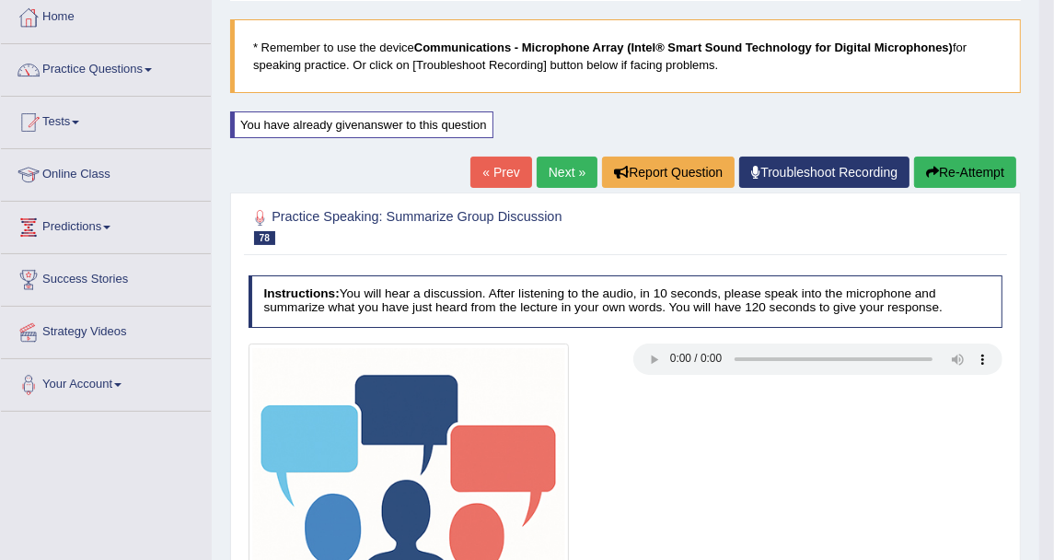
click at [242, 142] on div "You have already given answer to this question" at bounding box center [363, 133] width 266 height 45
click at [129, 78] on link "Practice Questions" at bounding box center [106, 67] width 210 height 46
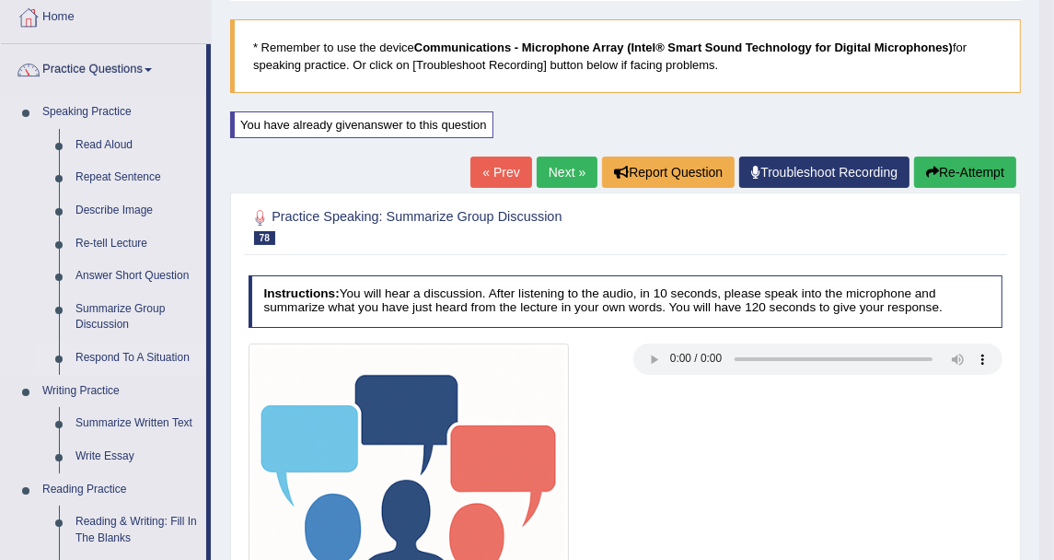
click at [185, 358] on link "Respond To A Situation" at bounding box center [136, 358] width 139 height 33
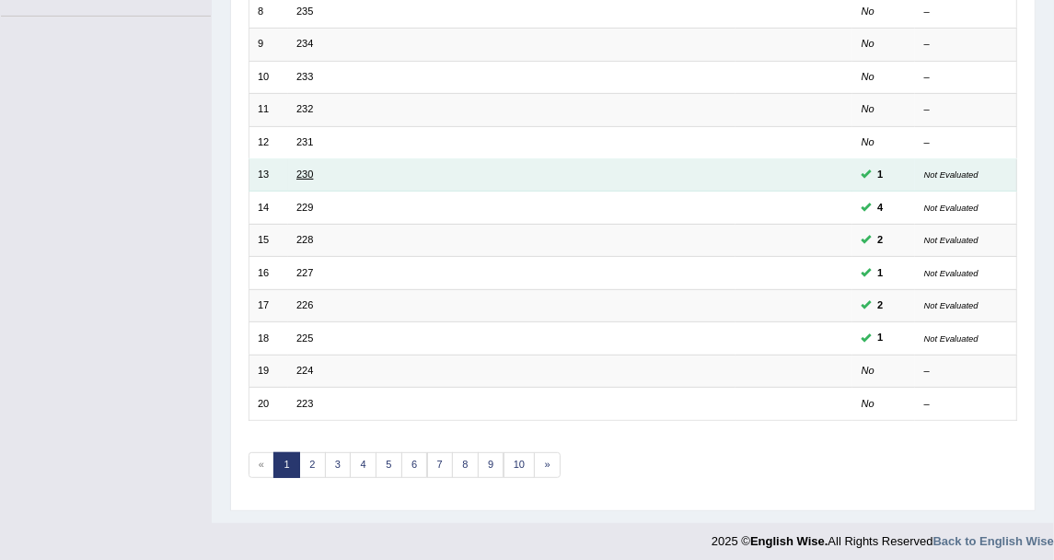
click at [300, 168] on link "230" at bounding box center [304, 173] width 17 height 11
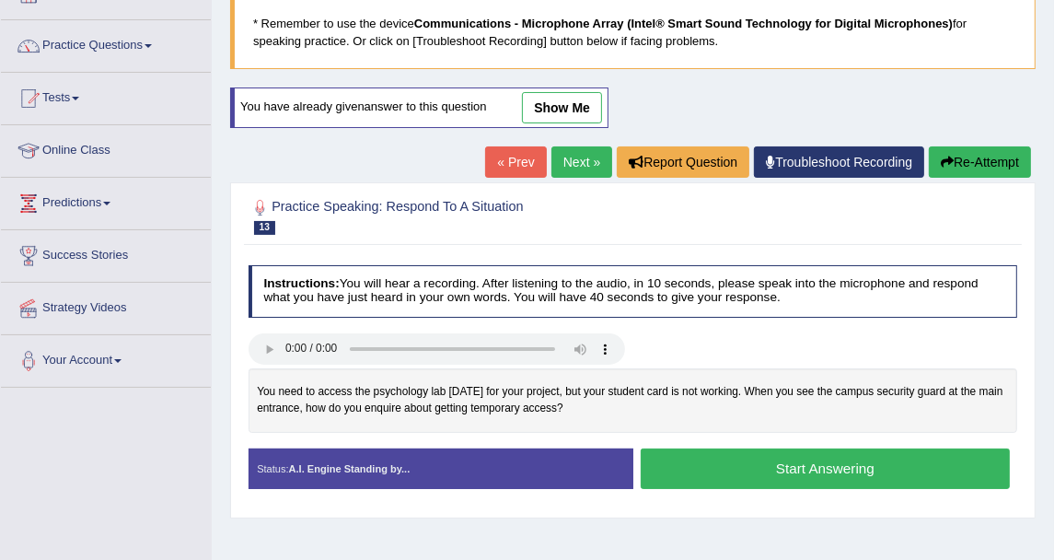
scroll to position [102, 0]
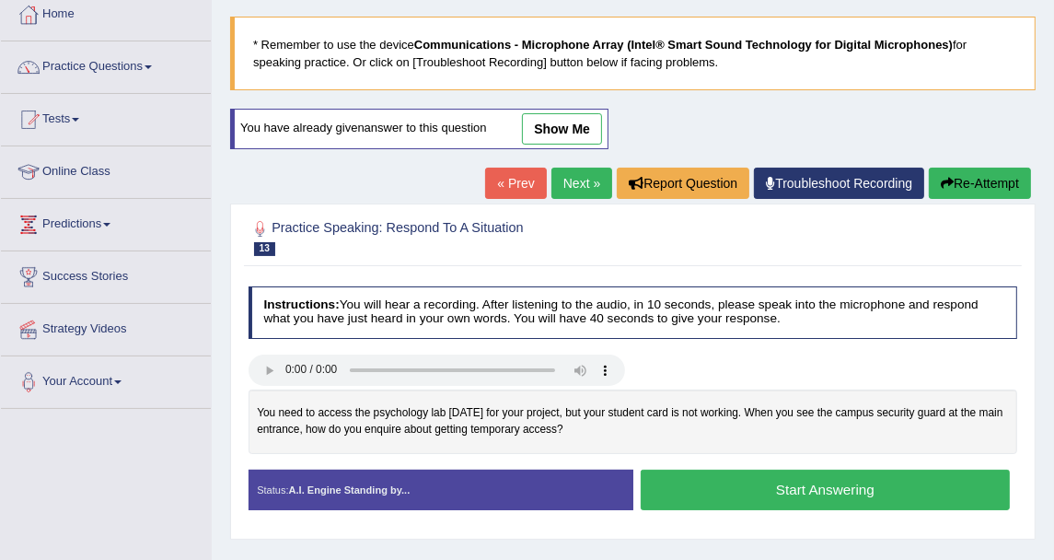
drag, startPoint x: 527, startPoint y: 125, endPoint x: 234, endPoint y: 81, distance: 296.1
click at [527, 125] on link "show me" at bounding box center [562, 128] width 80 height 31
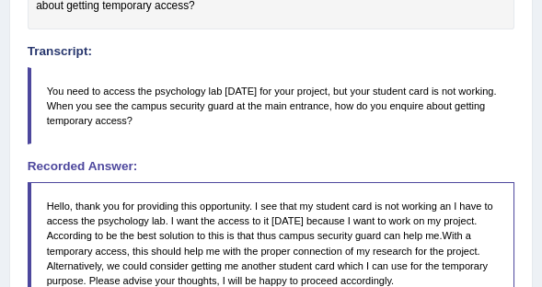
scroll to position [649, 0]
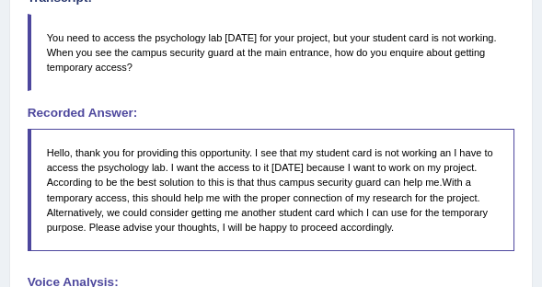
click at [428, 64] on blockquote "You need to access the psychology lab on Saturday for your project, but your st…" at bounding box center [272, 53] width 488 height 78
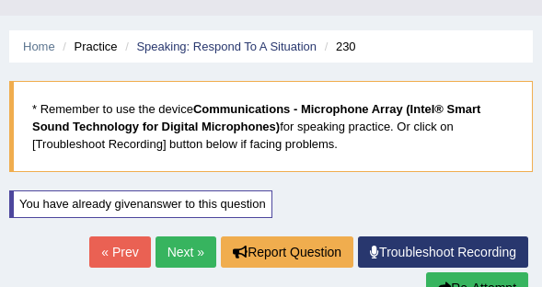
scroll to position [17, 0]
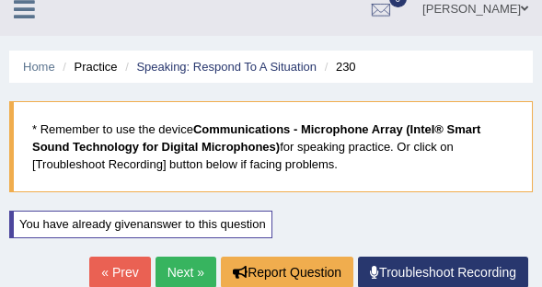
drag, startPoint x: 190, startPoint y: 271, endPoint x: 207, endPoint y: 237, distance: 38.3
click at [190, 271] on link "Next »" at bounding box center [186, 272] width 61 height 31
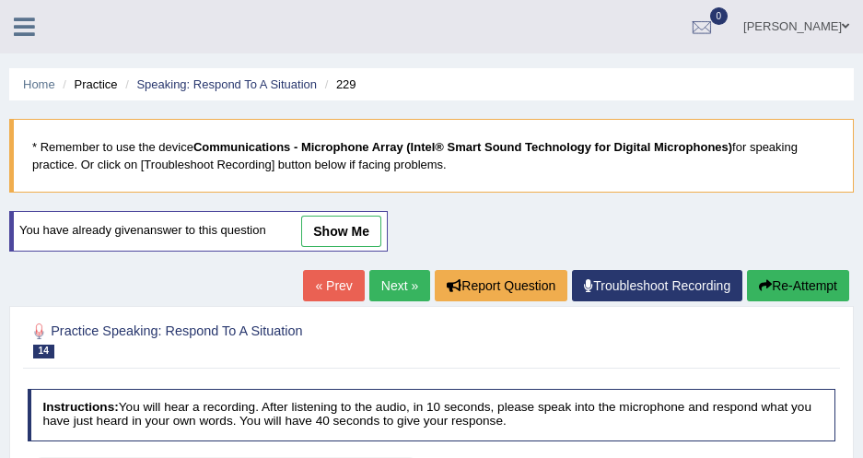
click at [388, 286] on link "Next »" at bounding box center [399, 285] width 61 height 31
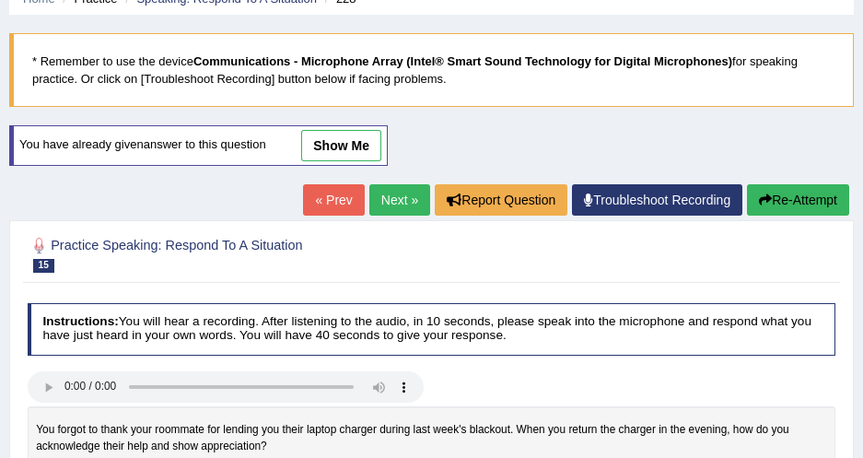
scroll to position [84, 0]
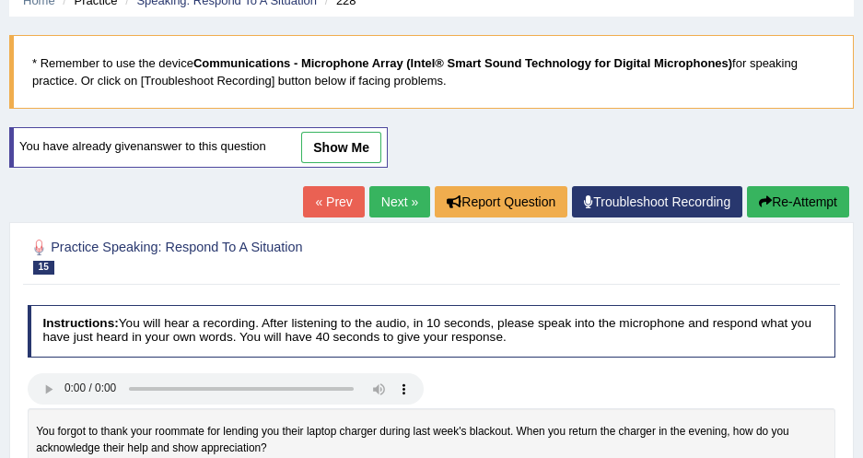
click at [364, 155] on link "show me" at bounding box center [341, 147] width 80 height 31
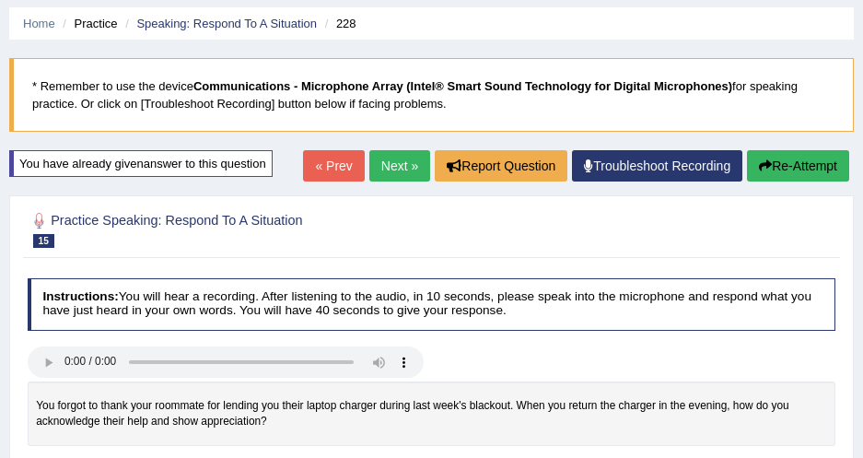
scroll to position [0, 0]
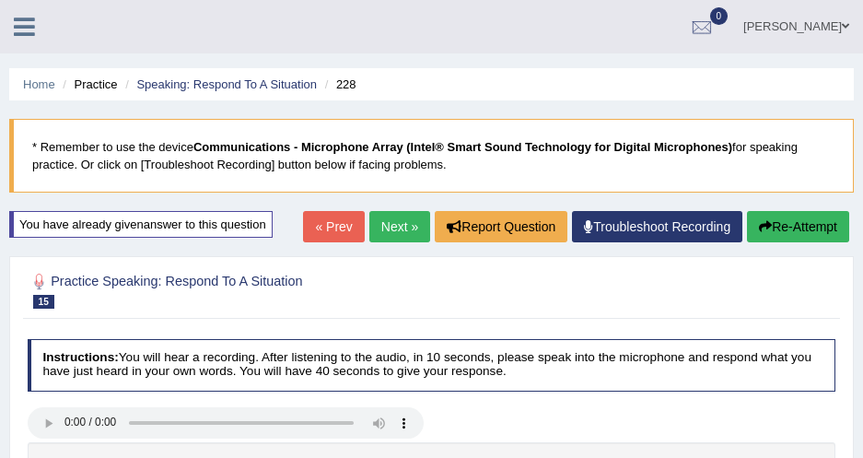
click at [401, 222] on link "Next »" at bounding box center [399, 226] width 61 height 31
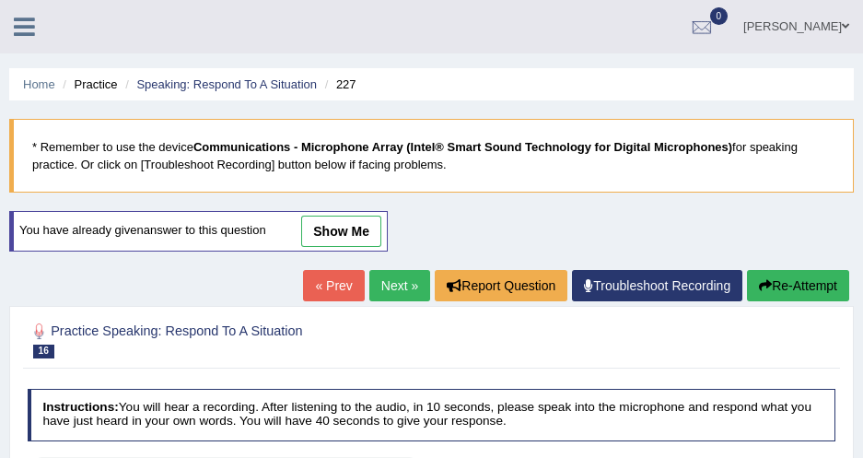
click at [343, 283] on link "« Prev" at bounding box center [333, 285] width 61 height 31
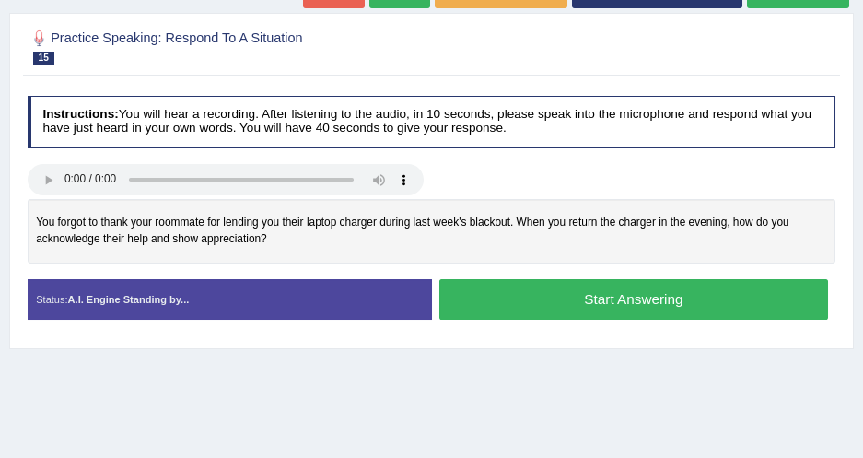
scroll to position [28, 0]
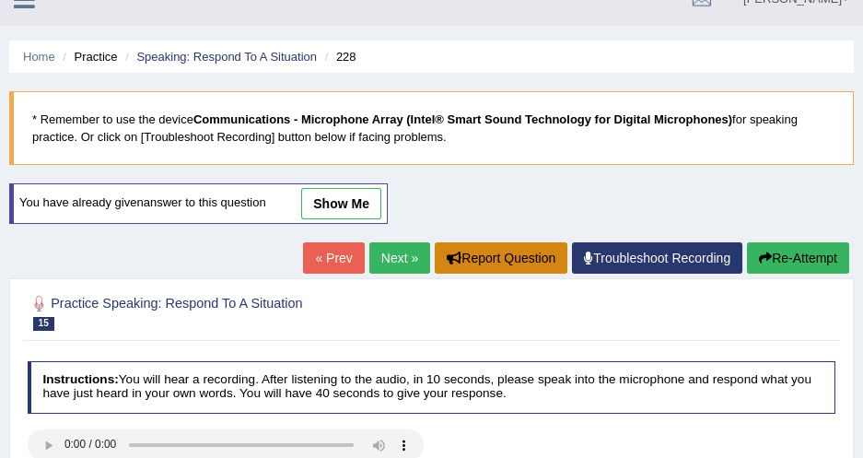
drag, startPoint x: 365, startPoint y: 204, endPoint x: 433, endPoint y: 204, distance: 68.1
click at [365, 204] on link "show me" at bounding box center [341, 203] width 80 height 31
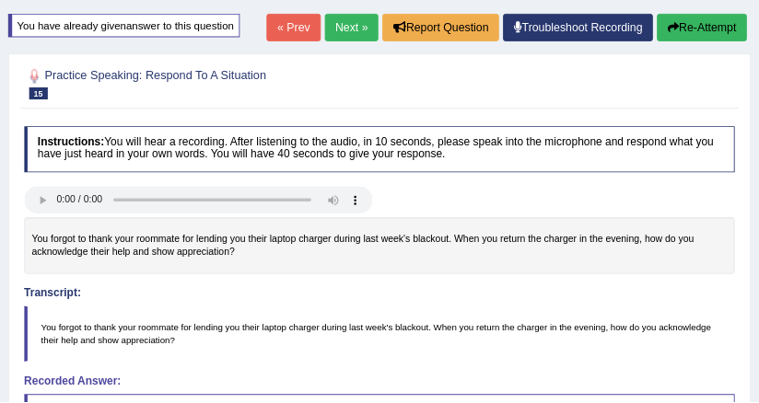
scroll to position [195, 0]
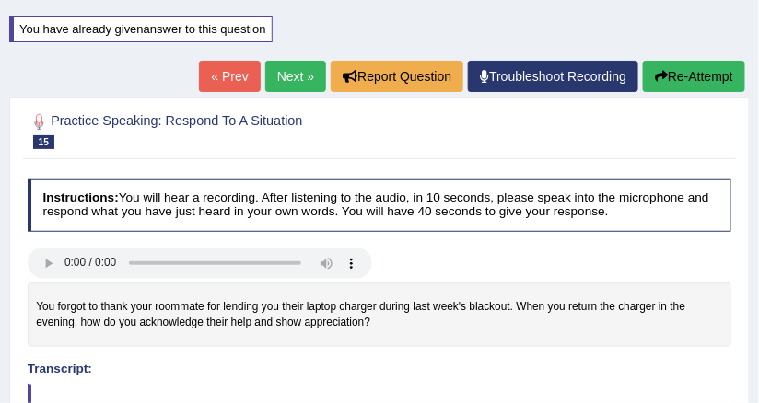
drag, startPoint x: 827, startPoint y: 3, endPoint x: 262, endPoint y: 202, distance: 598.4
click at [262, 202] on h4 "Instructions: You will hear a recording. After listening to the audio, in 10 se…" at bounding box center [380, 206] width 704 height 52
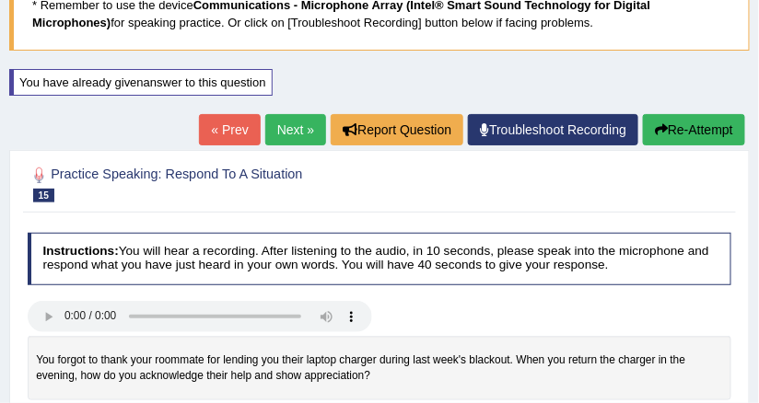
scroll to position [122, 0]
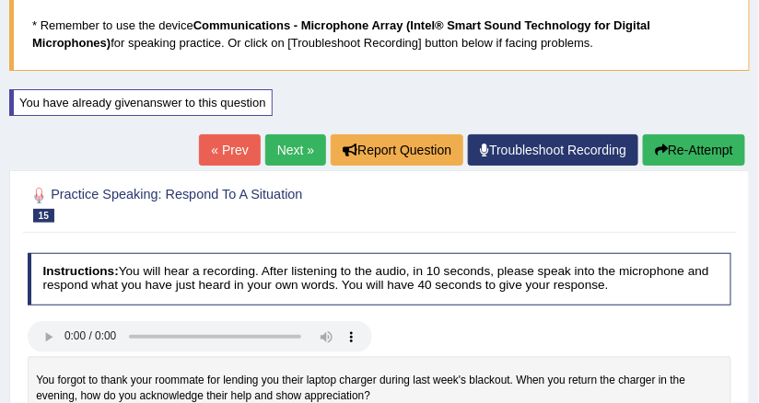
click at [293, 144] on link "Next »" at bounding box center [295, 149] width 61 height 31
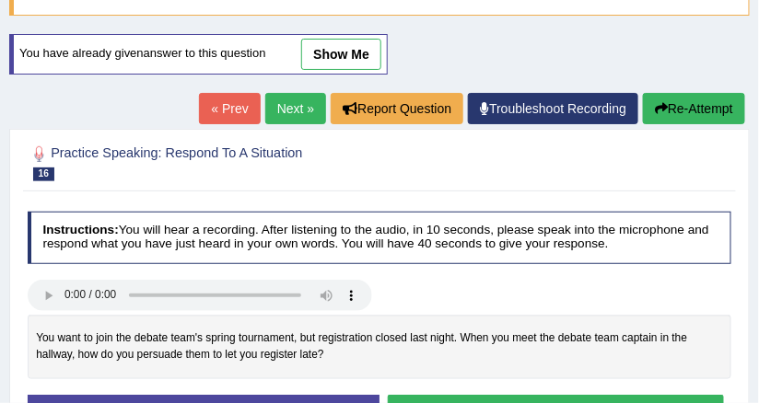
scroll to position [147, 0]
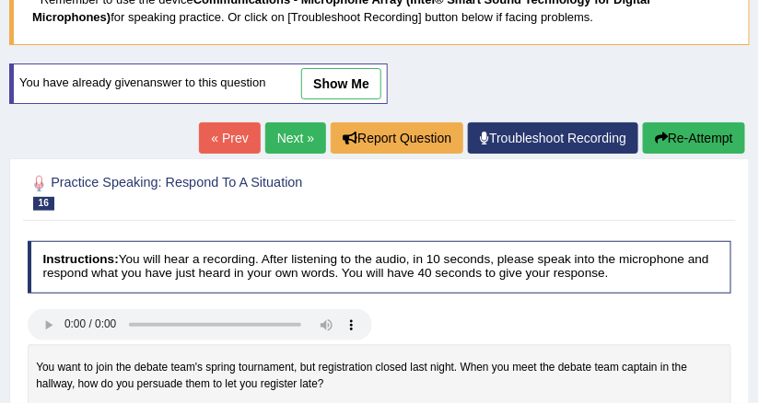
click at [368, 91] on link "show me" at bounding box center [341, 83] width 80 height 31
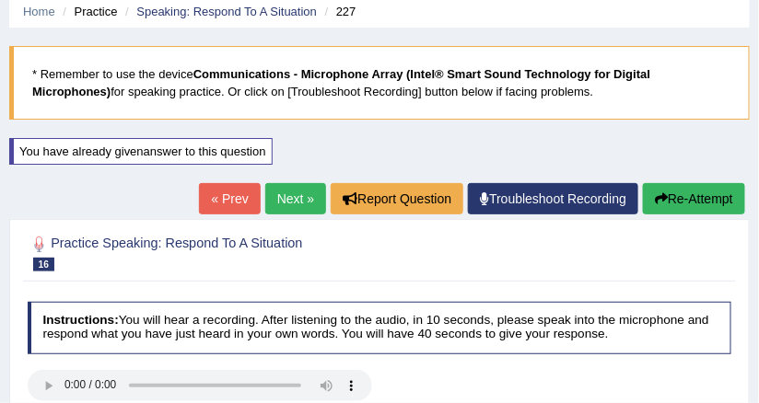
scroll to position [74, 0]
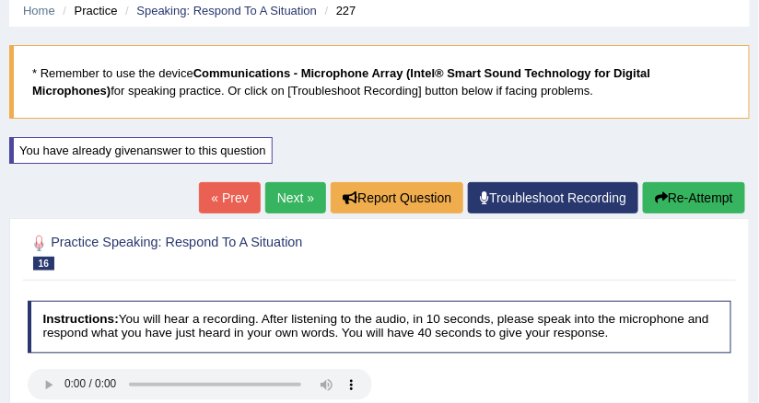
click at [668, 196] on button "Re-Attempt" at bounding box center [694, 197] width 102 height 31
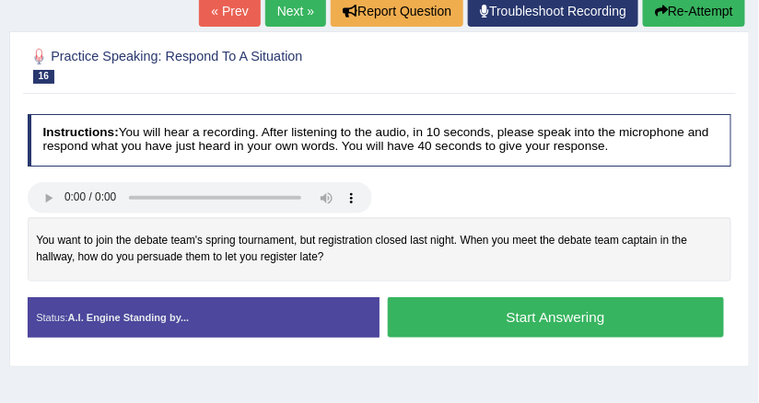
scroll to position [295, 0]
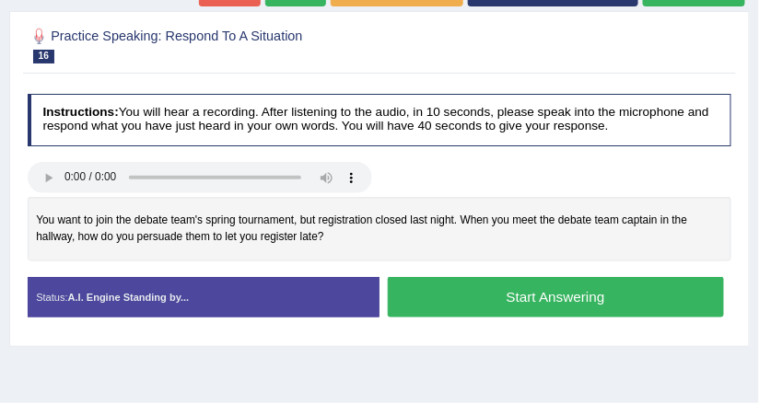
click at [464, 289] on button "Start Answering" at bounding box center [556, 297] width 336 height 40
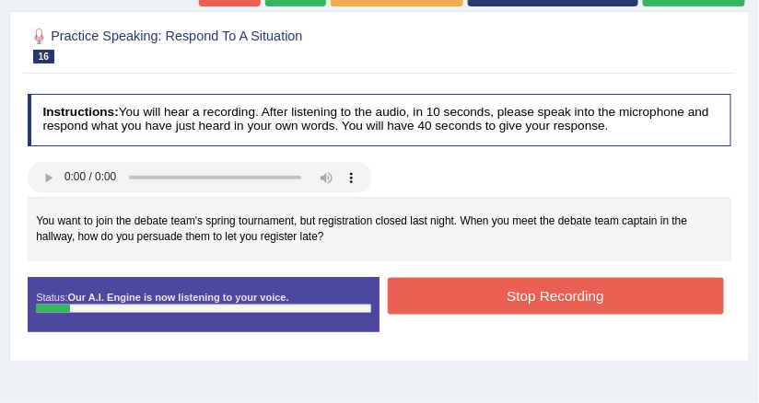
click at [465, 289] on button "Stop Recording" at bounding box center [556, 296] width 336 height 36
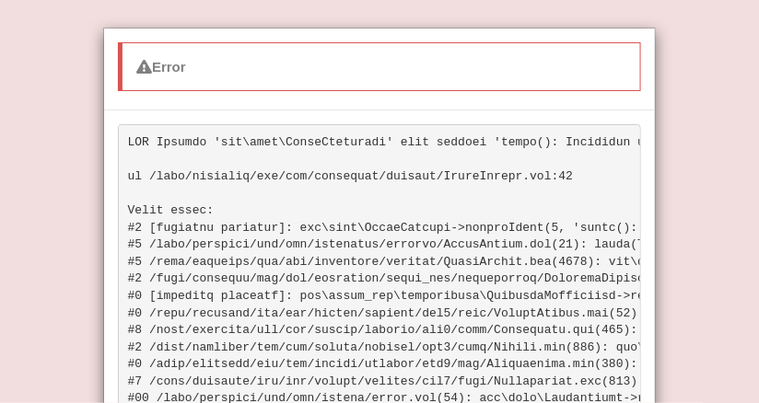
scroll to position [157, 0]
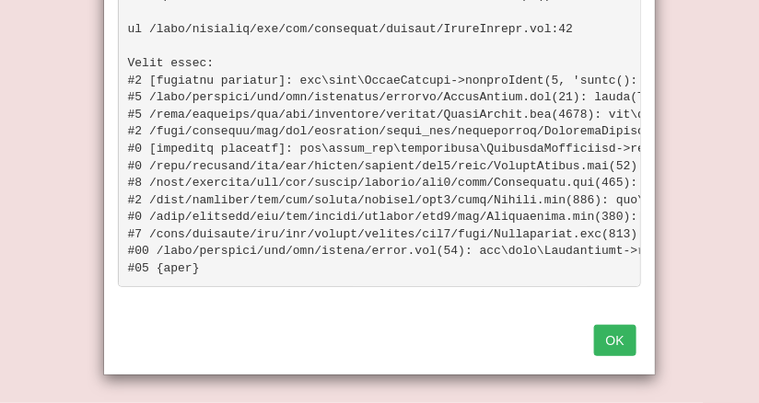
click at [621, 347] on button "OK" at bounding box center [615, 340] width 42 height 31
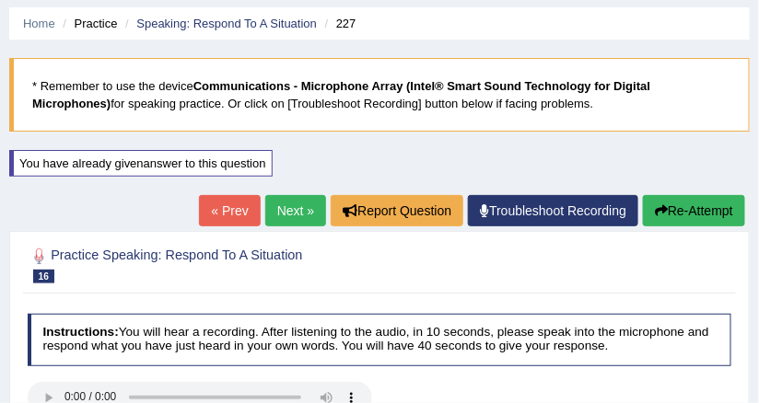
scroll to position [60, 0]
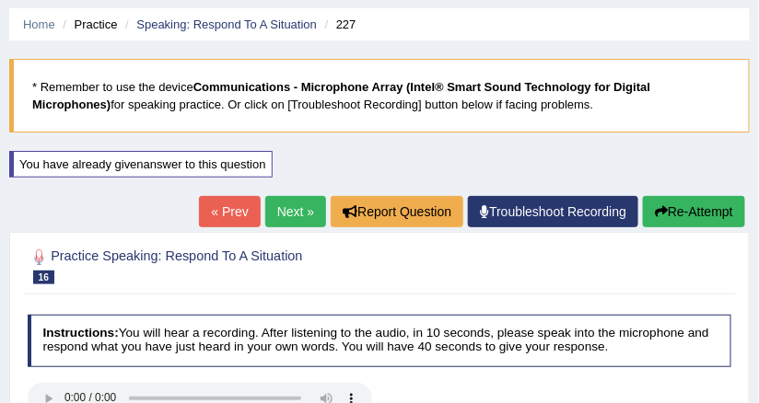
click at [683, 205] on button "Re-Attempt" at bounding box center [694, 211] width 102 height 31
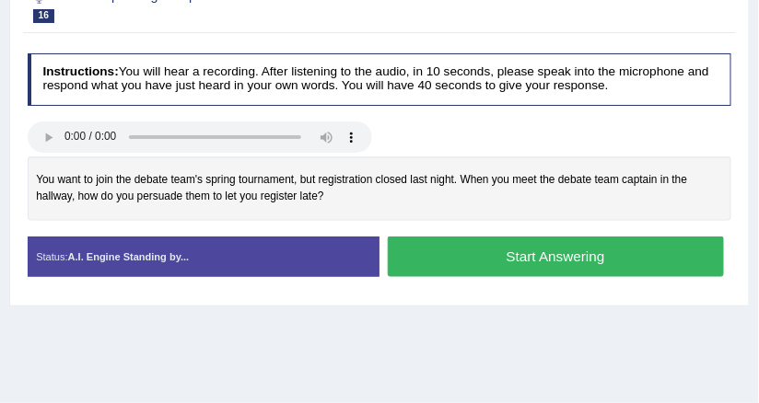
scroll to position [354, 0]
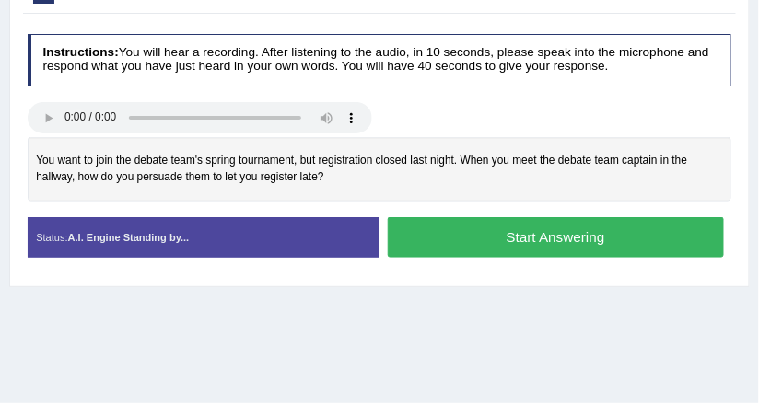
click at [490, 230] on button "Start Answering" at bounding box center [556, 237] width 336 height 40
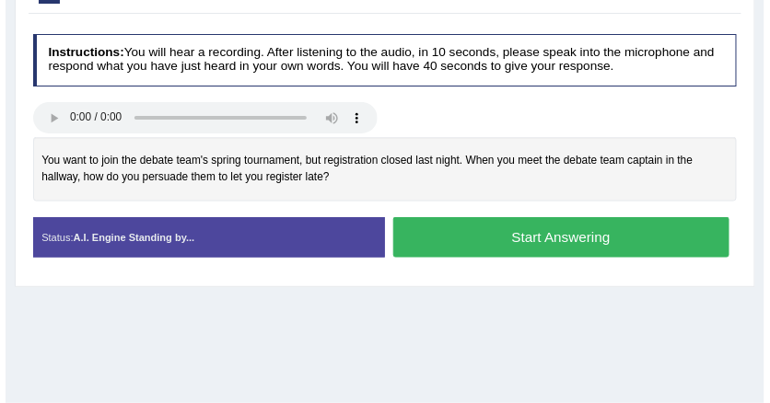
scroll to position [341, 0]
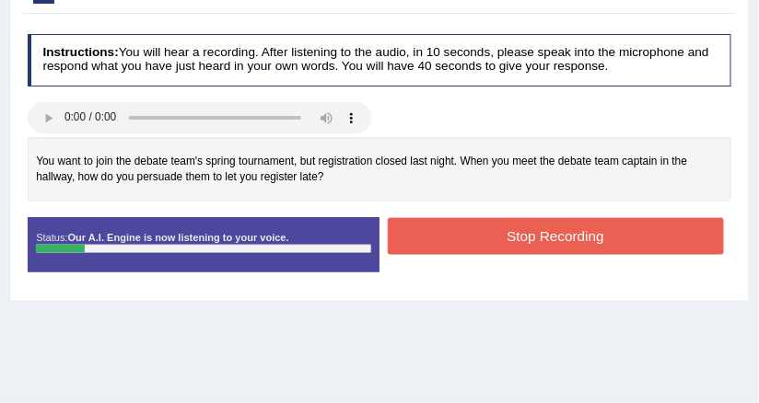
click at [507, 232] on button "Stop Recording" at bounding box center [556, 236] width 336 height 36
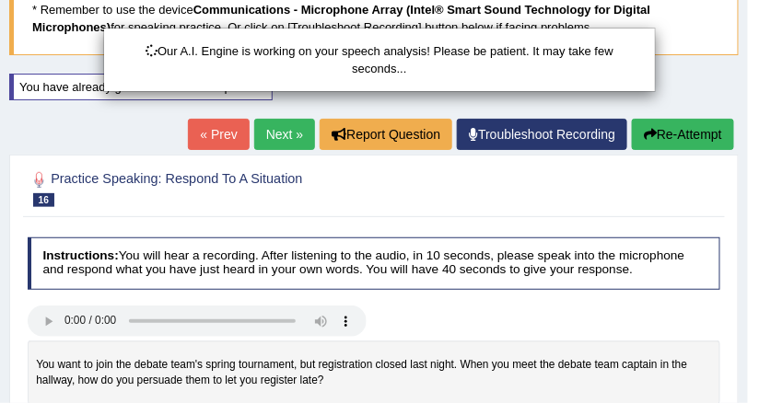
scroll to position [121, 0]
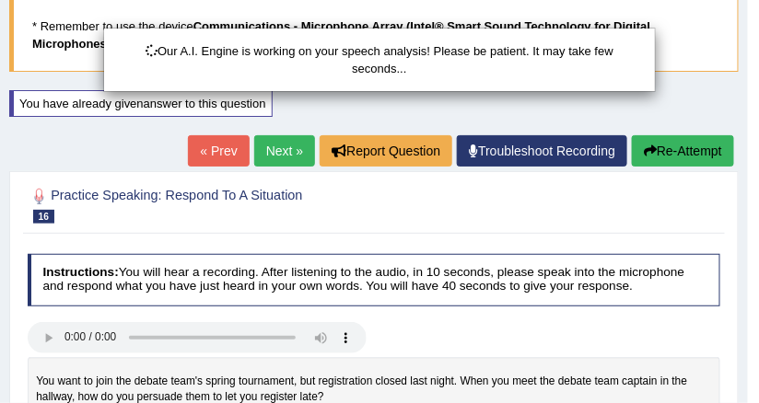
click at [697, 148] on div "Our A.I. Engine is working on your speech analysis! Please be patient. It may t…" at bounding box center [379, 201] width 759 height 403
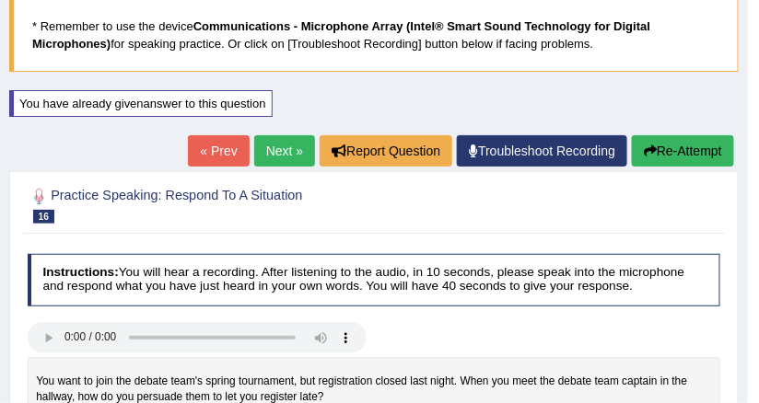
click at [688, 155] on button "Re-Attempt" at bounding box center [683, 150] width 102 height 31
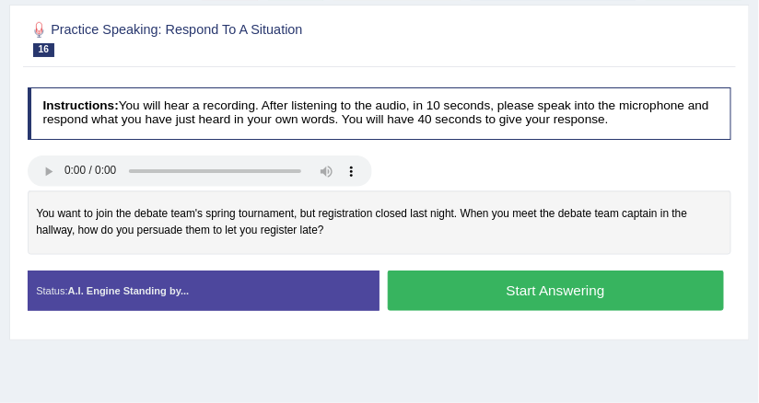
scroll to position [247, 0]
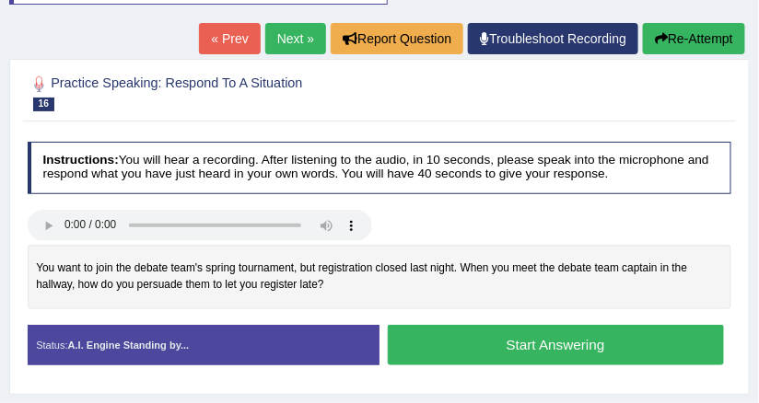
click at [485, 337] on button "Start Answering" at bounding box center [556, 345] width 336 height 40
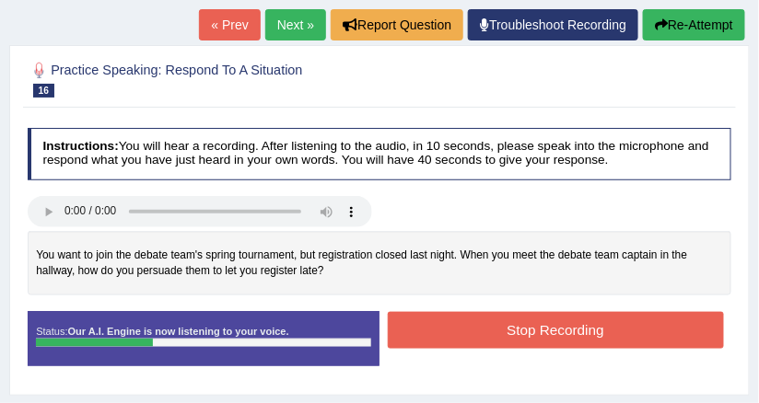
click at [485, 337] on button "Stop Recording" at bounding box center [556, 330] width 336 height 36
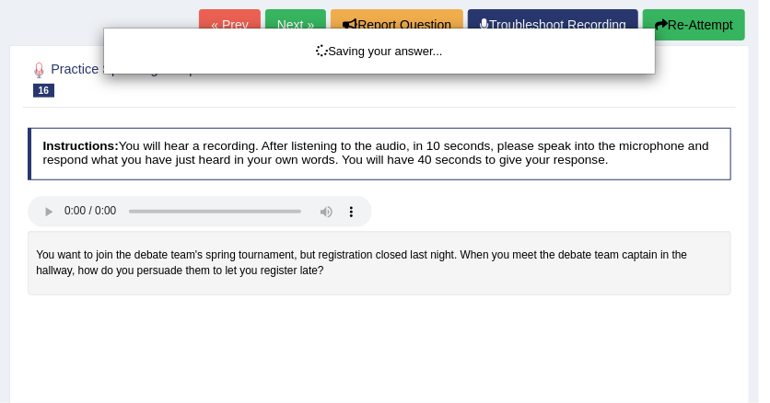
click at [676, 31] on div "Saving your answer..." at bounding box center [385, 201] width 770 height 403
click at [680, 29] on div "Saving your answer..." at bounding box center [385, 201] width 770 height 403
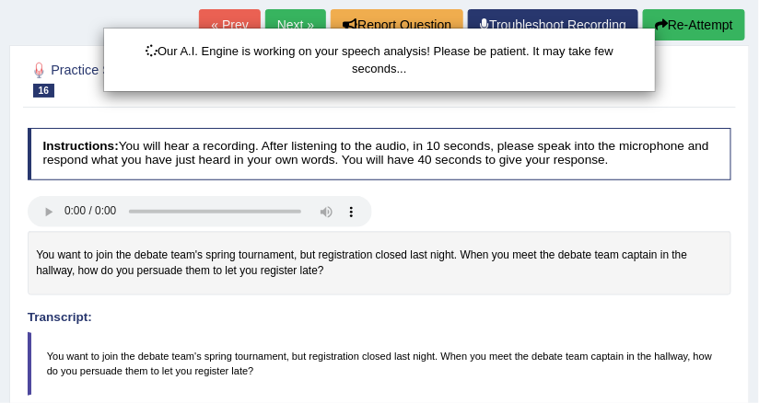
click at [681, 29] on div "Our A.I. Engine is working on your speech analysis! Please be patient. It may t…" at bounding box center [379, 201] width 759 height 403
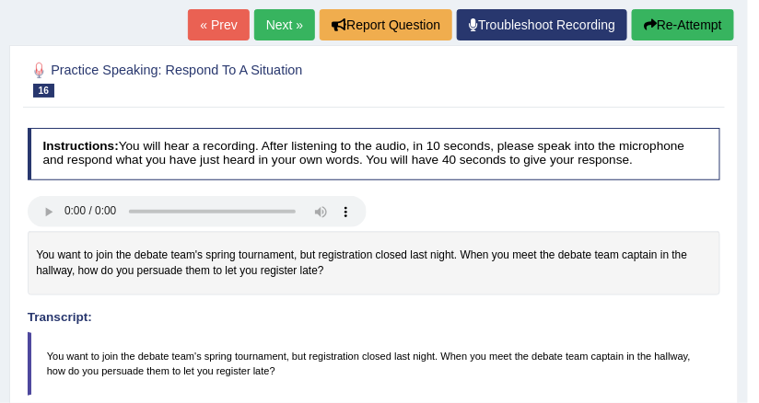
click at [681, 29] on button "Re-Attempt" at bounding box center [683, 24] width 102 height 31
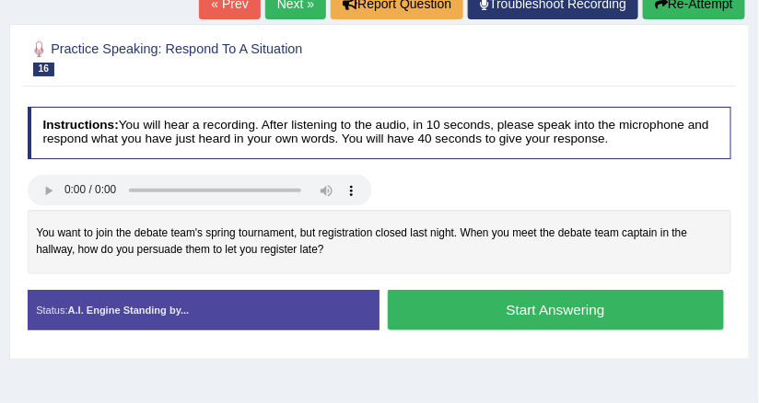
scroll to position [256, 0]
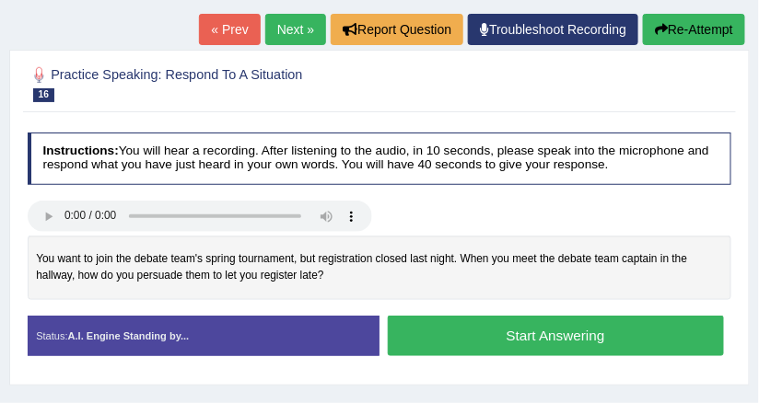
click at [604, 321] on button "Start Answering" at bounding box center [556, 336] width 336 height 40
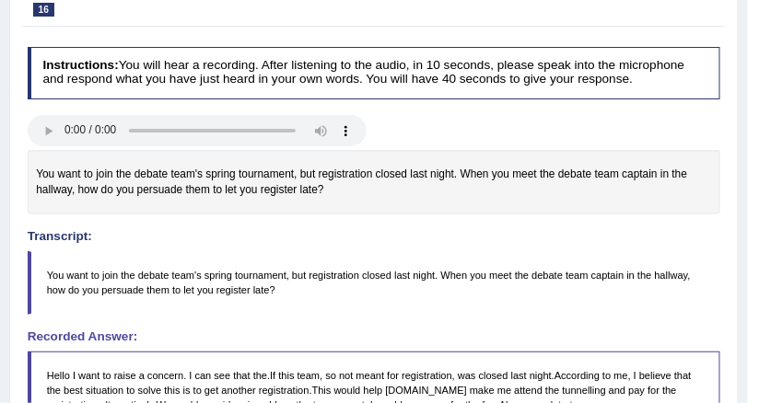
scroll to position [182, 0]
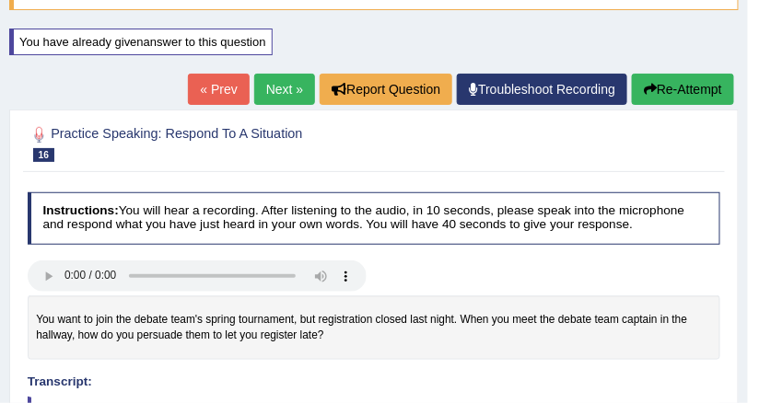
click at [694, 94] on button "Re-Attempt" at bounding box center [683, 89] width 102 height 31
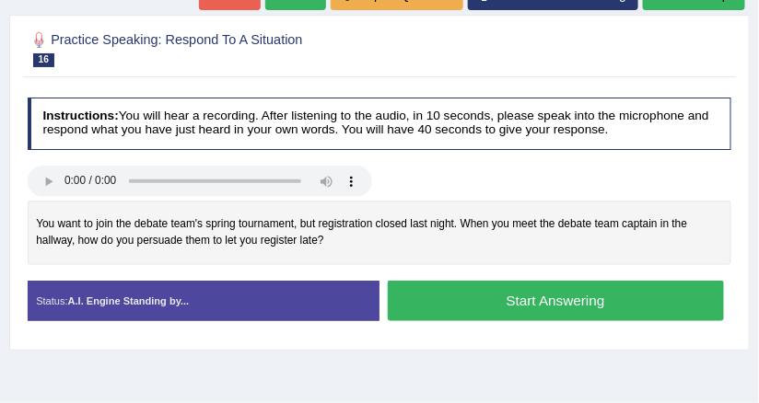
scroll to position [330, 0]
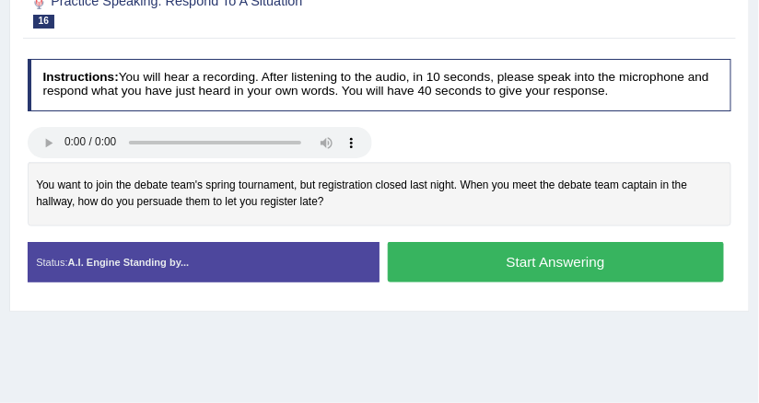
click at [482, 252] on button "Start Answering" at bounding box center [556, 262] width 336 height 40
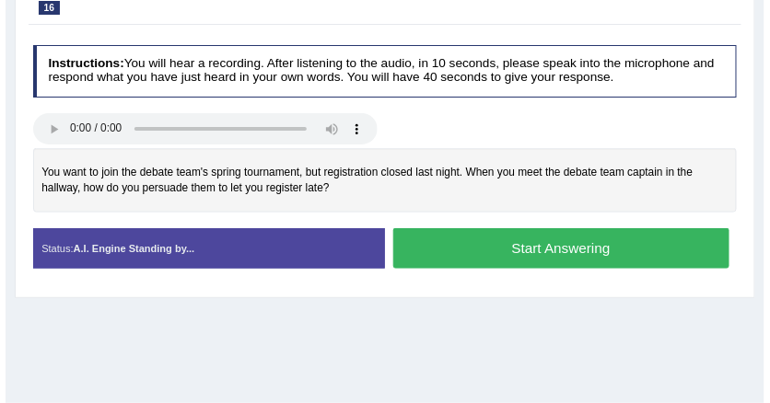
scroll to position [317, 0]
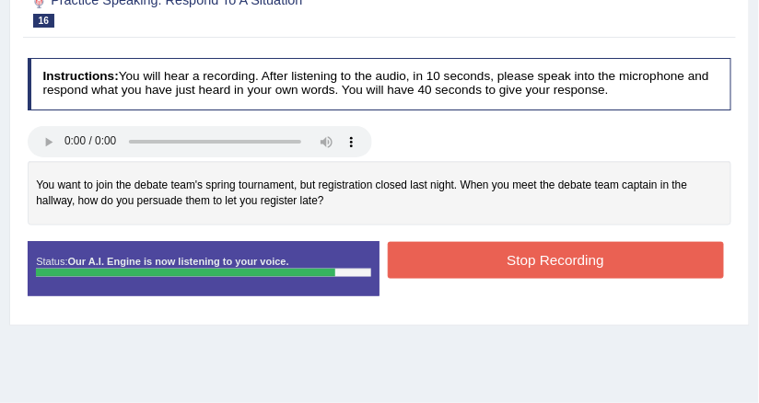
click at [400, 262] on button "Stop Recording" at bounding box center [556, 260] width 336 height 36
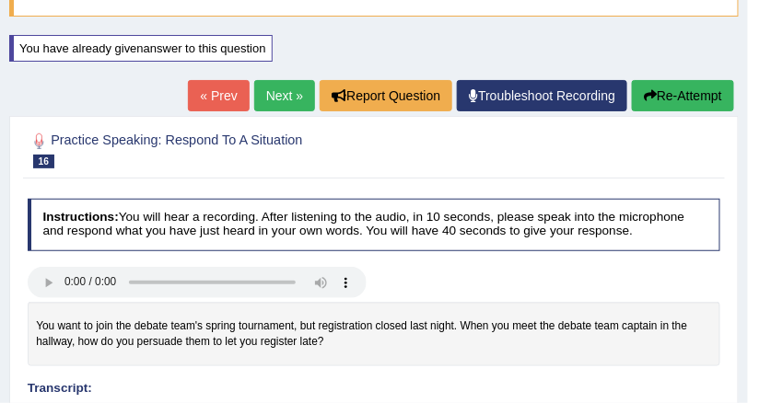
scroll to position [93, 0]
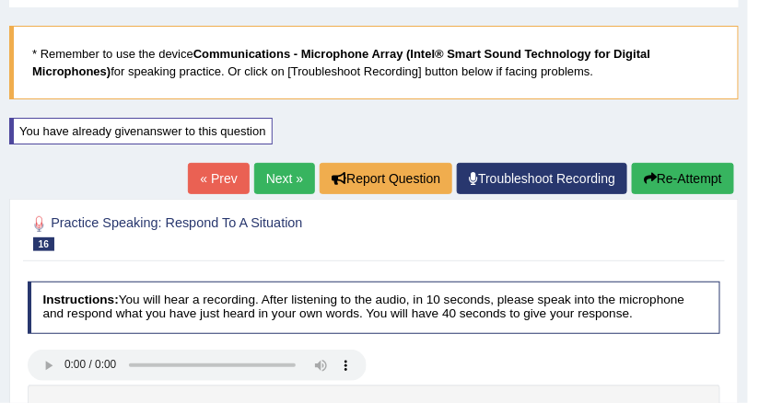
click at [284, 171] on link "Next »" at bounding box center [284, 178] width 61 height 31
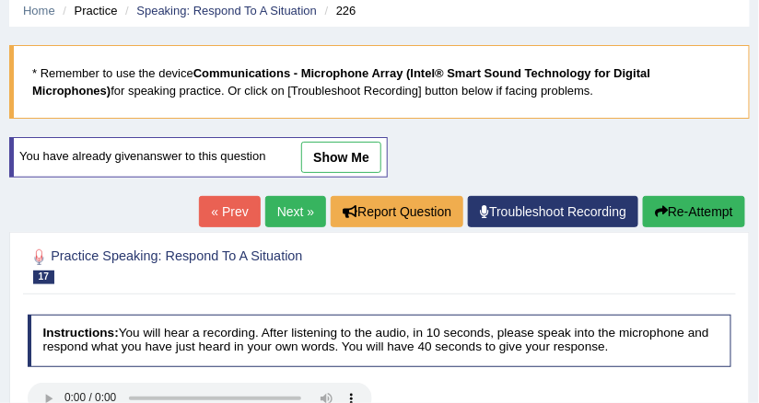
click at [334, 163] on link "show me" at bounding box center [341, 157] width 80 height 31
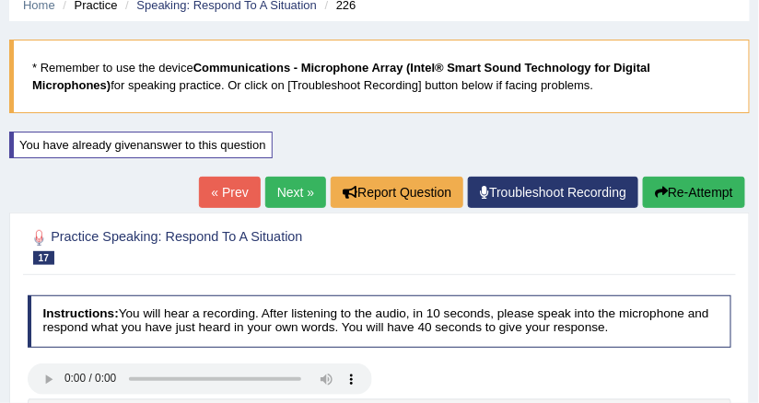
scroll to position [74, 0]
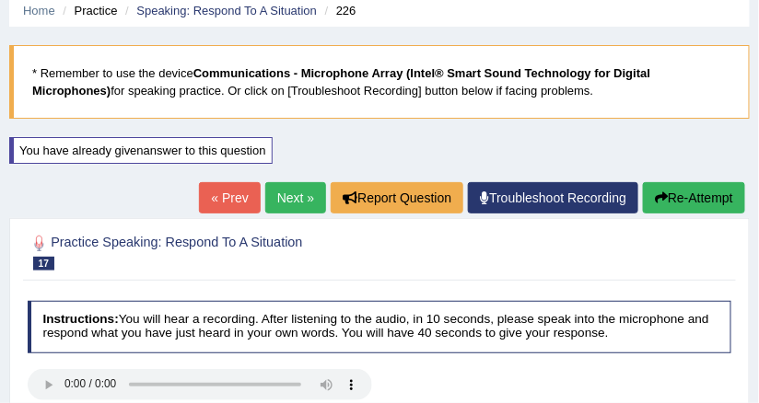
click at [715, 191] on button "Re-Attempt" at bounding box center [694, 197] width 102 height 31
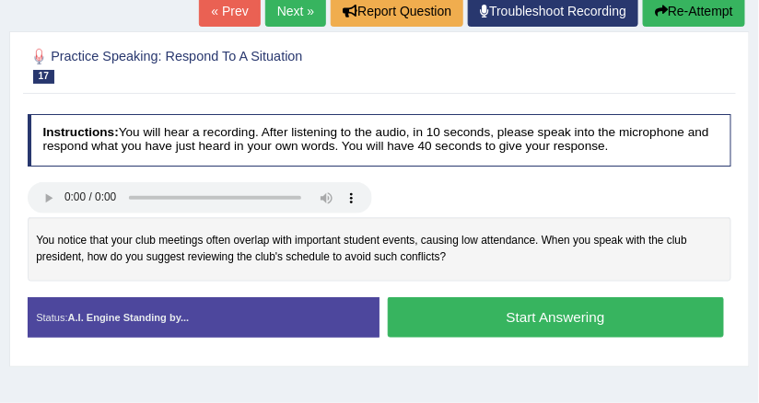
scroll to position [295, 0]
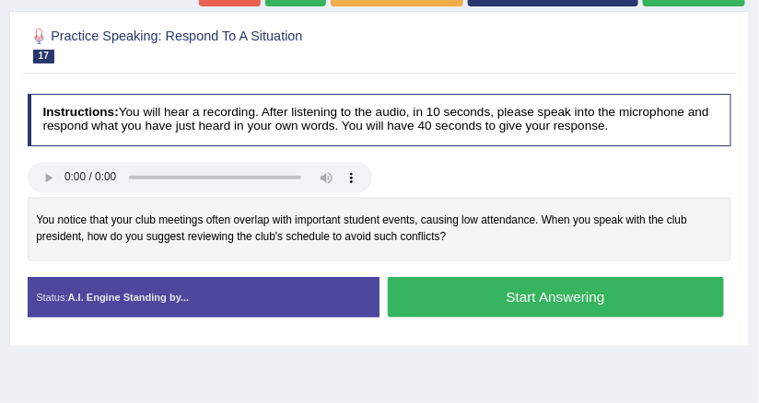
click at [533, 302] on button "Start Answering" at bounding box center [556, 297] width 336 height 40
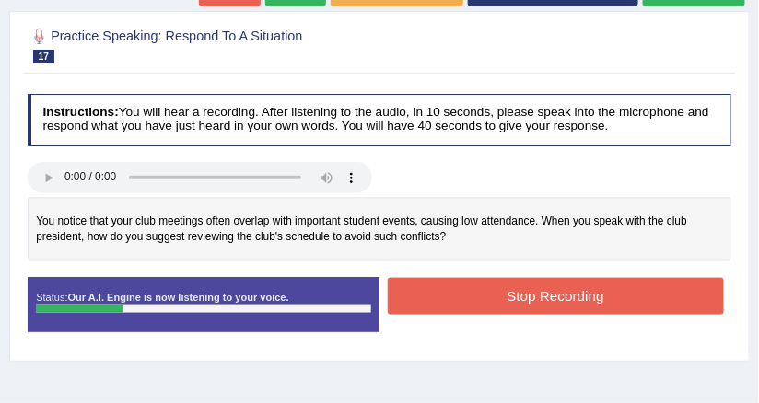
click at [533, 302] on button "Stop Recording" at bounding box center [556, 296] width 336 height 36
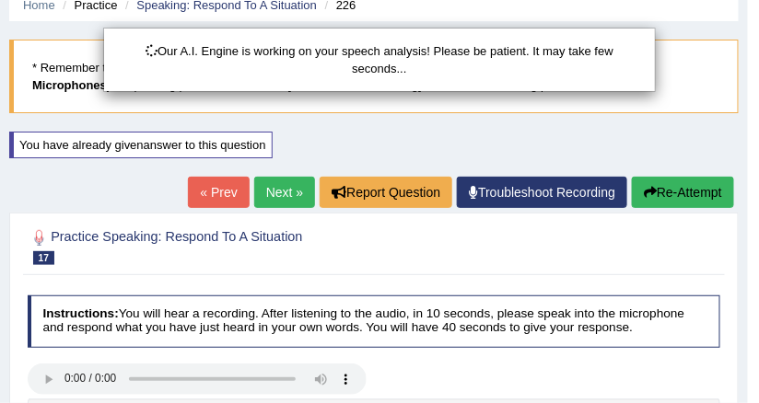
scroll to position [60, 0]
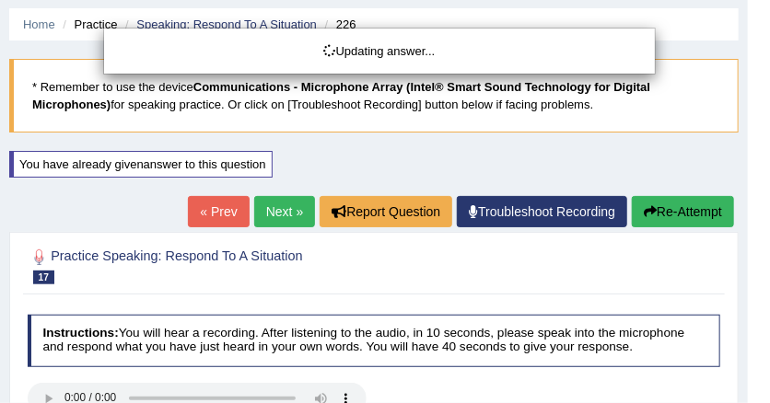
click at [671, 207] on body "Toggle navigation Home Practice Questions Speaking Practice Read Aloud Repeat S…" at bounding box center [385, 141] width 770 height 403
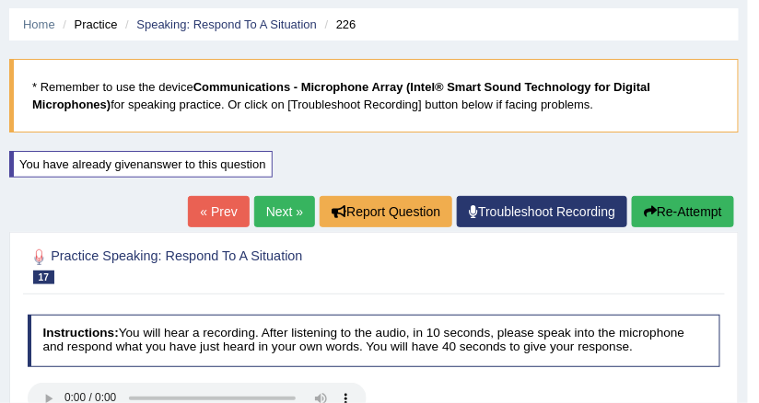
click at [661, 226] on button "Re-Attempt" at bounding box center [683, 211] width 102 height 31
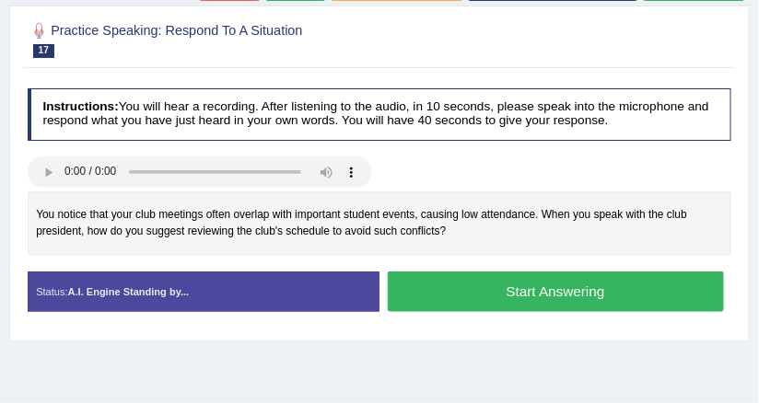
scroll to position [281, 0]
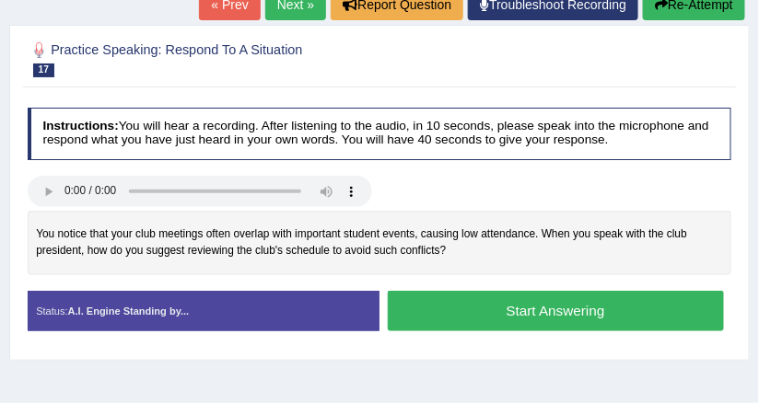
click at [513, 308] on button "Start Answering" at bounding box center [556, 311] width 336 height 40
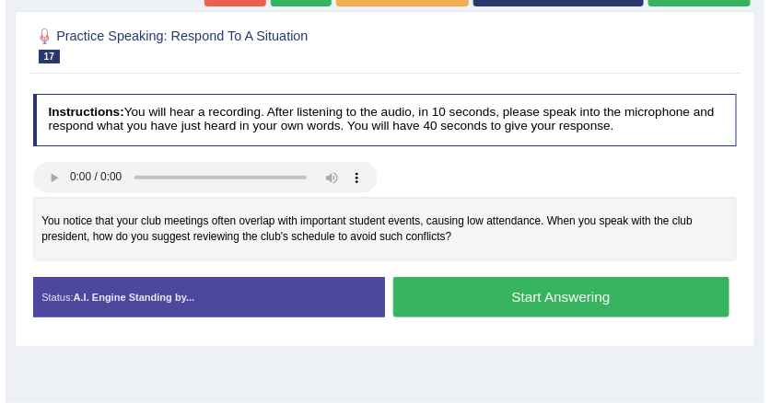
scroll to position [268, 0]
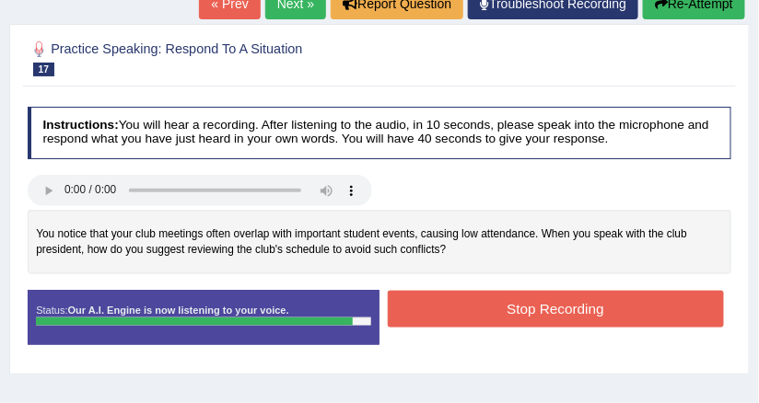
click at [527, 320] on button "Stop Recording" at bounding box center [556, 309] width 336 height 36
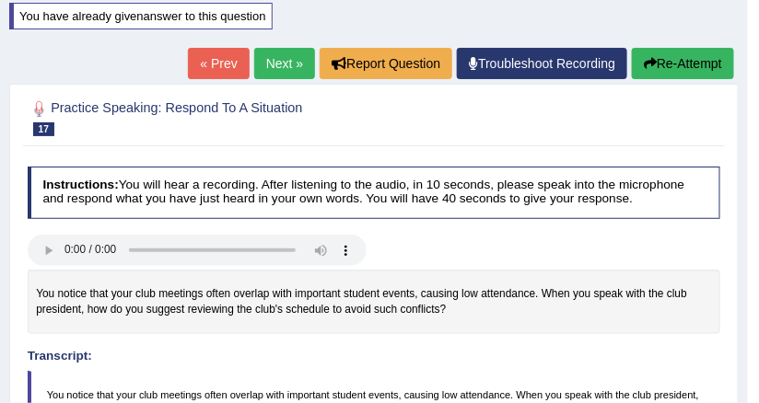
scroll to position [181, 0]
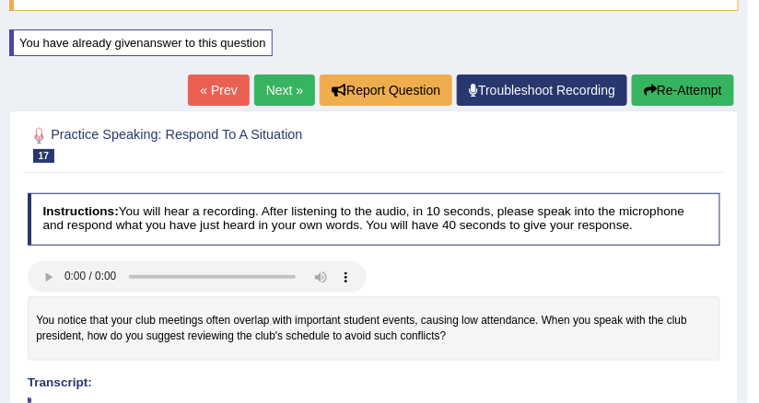
click at [658, 95] on button "Re-Attempt" at bounding box center [683, 90] width 102 height 31
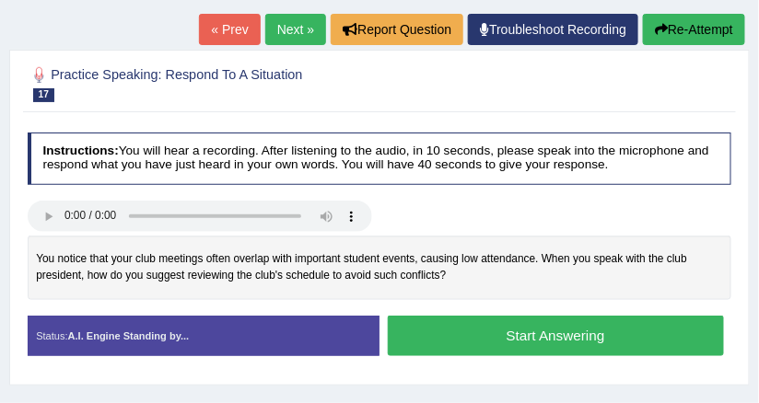
scroll to position [255, 0]
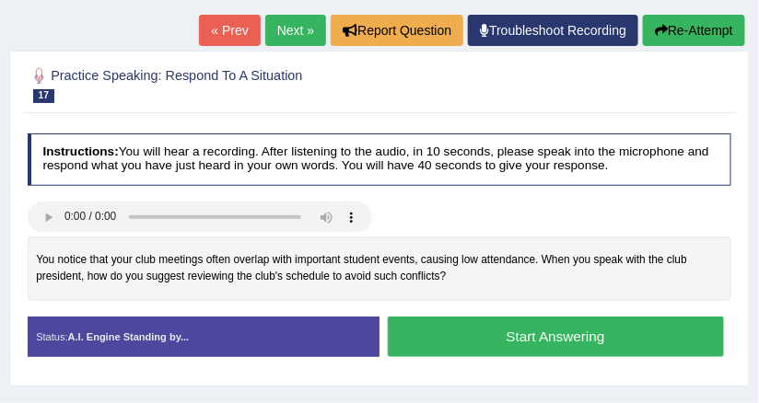
click at [532, 343] on button "Start Answering" at bounding box center [556, 337] width 336 height 40
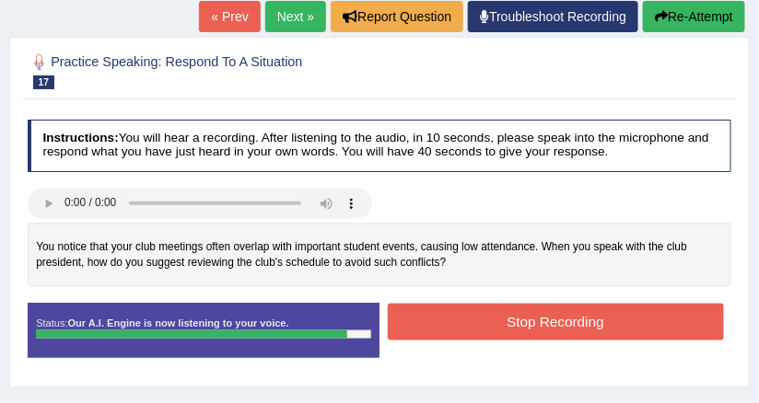
click at [515, 310] on button "Stop Recording" at bounding box center [556, 322] width 336 height 36
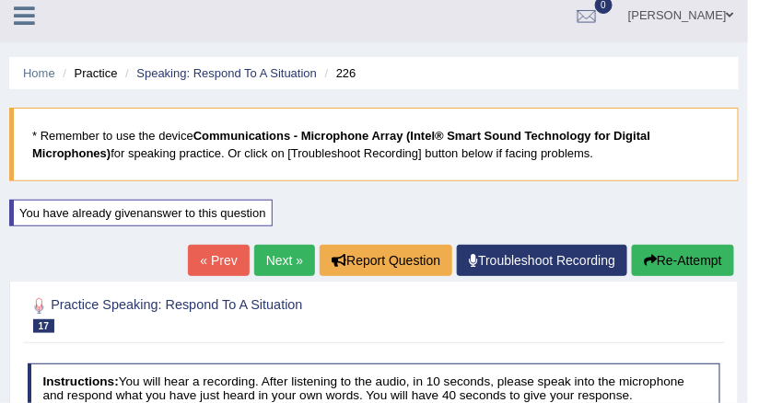
scroll to position [0, 0]
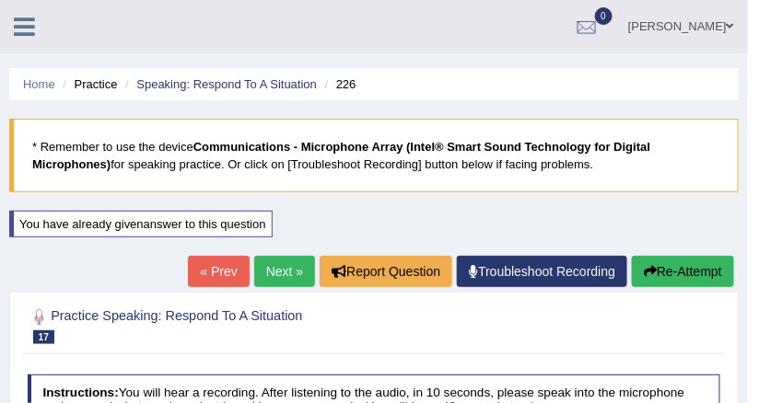
click at [283, 267] on link "Next »" at bounding box center [284, 271] width 61 height 31
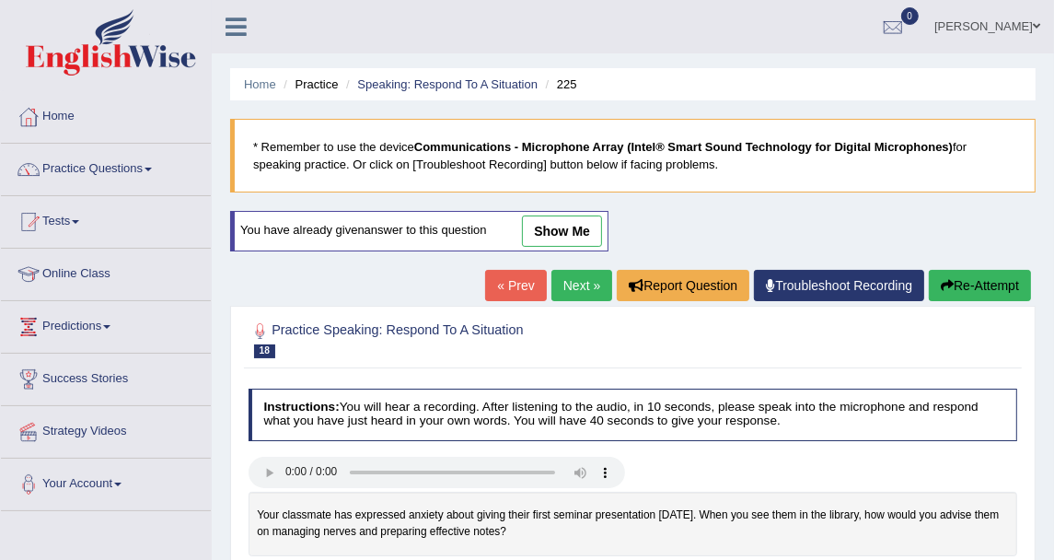
drag, startPoint x: 721, startPoint y: 1, endPoint x: 472, endPoint y: 190, distance: 312.1
click at [472, 190] on blockquote "* Remember to use the device Communications - Microphone Array (Intel® Smart So…" at bounding box center [633, 156] width 806 height 74
click at [758, 190] on blockquote "* Remember to use the device Communications - Microphone Array (Intel® Smart So…" at bounding box center [633, 156] width 806 height 74
